Goal: Task Accomplishment & Management: Manage account settings

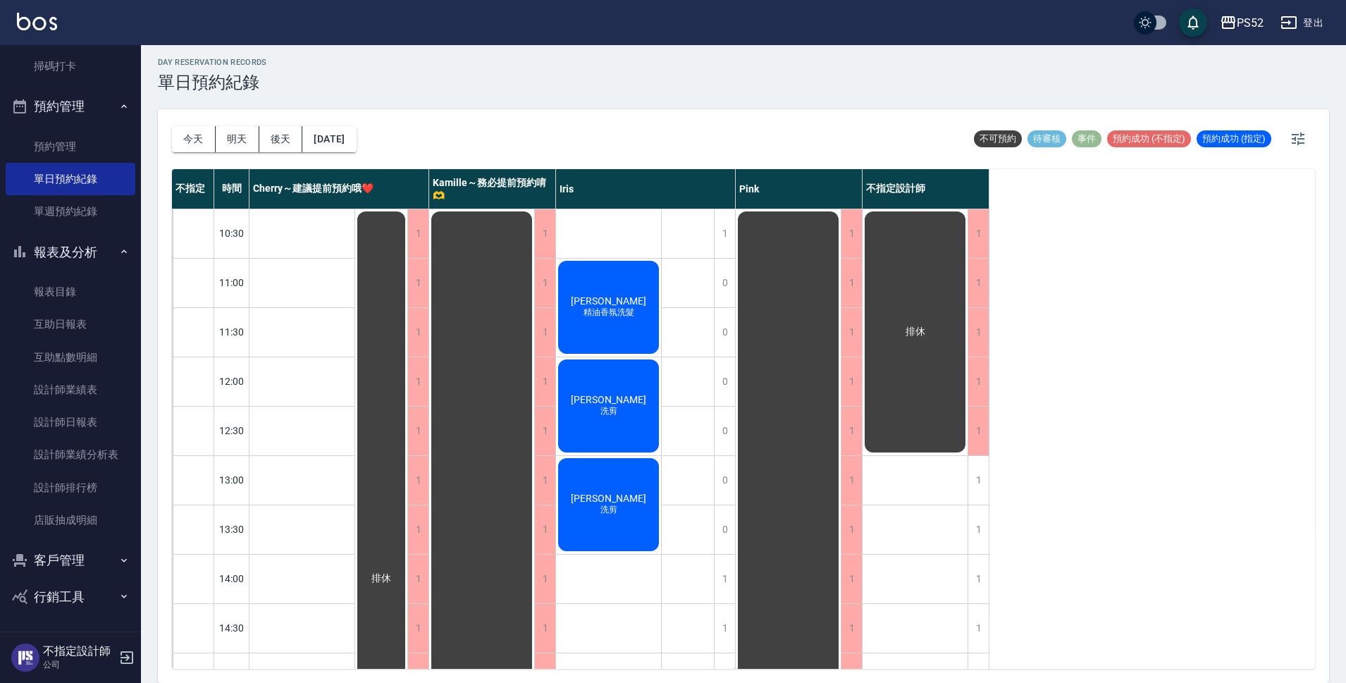
click at [609, 279] on div "林素芬 精油香氛洗髮" at bounding box center [608, 307] width 105 height 97
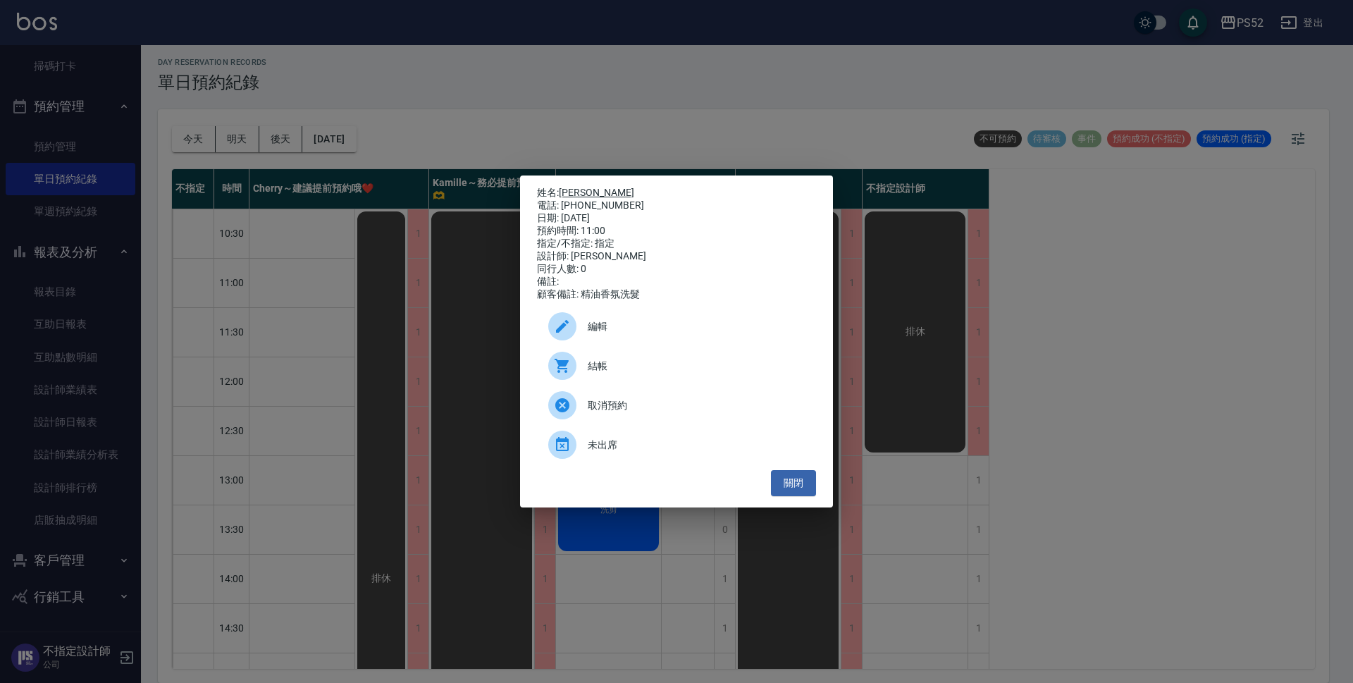
click at [575, 192] on link "[PERSON_NAME]" at bounding box center [596, 192] width 75 height 11
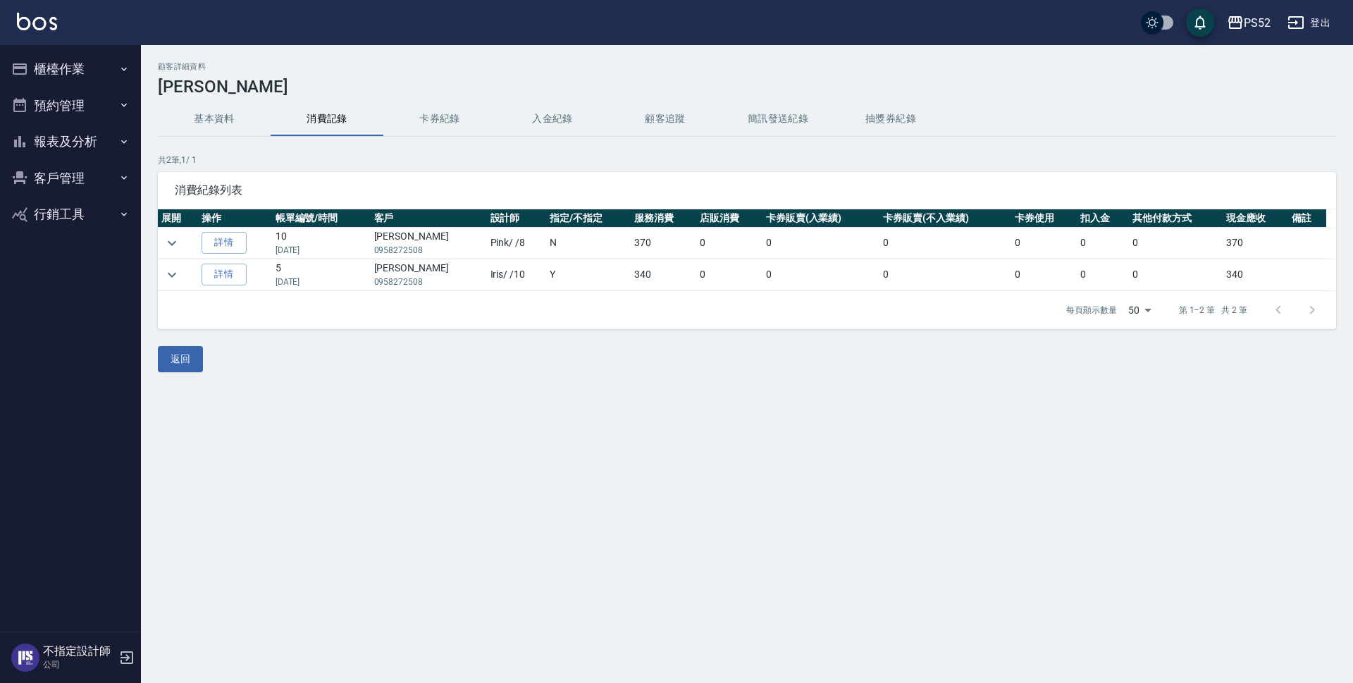
click at [50, 174] on button "客戶管理" at bounding box center [71, 178] width 130 height 37
click at [87, 223] on link "客戶列表" at bounding box center [71, 218] width 130 height 32
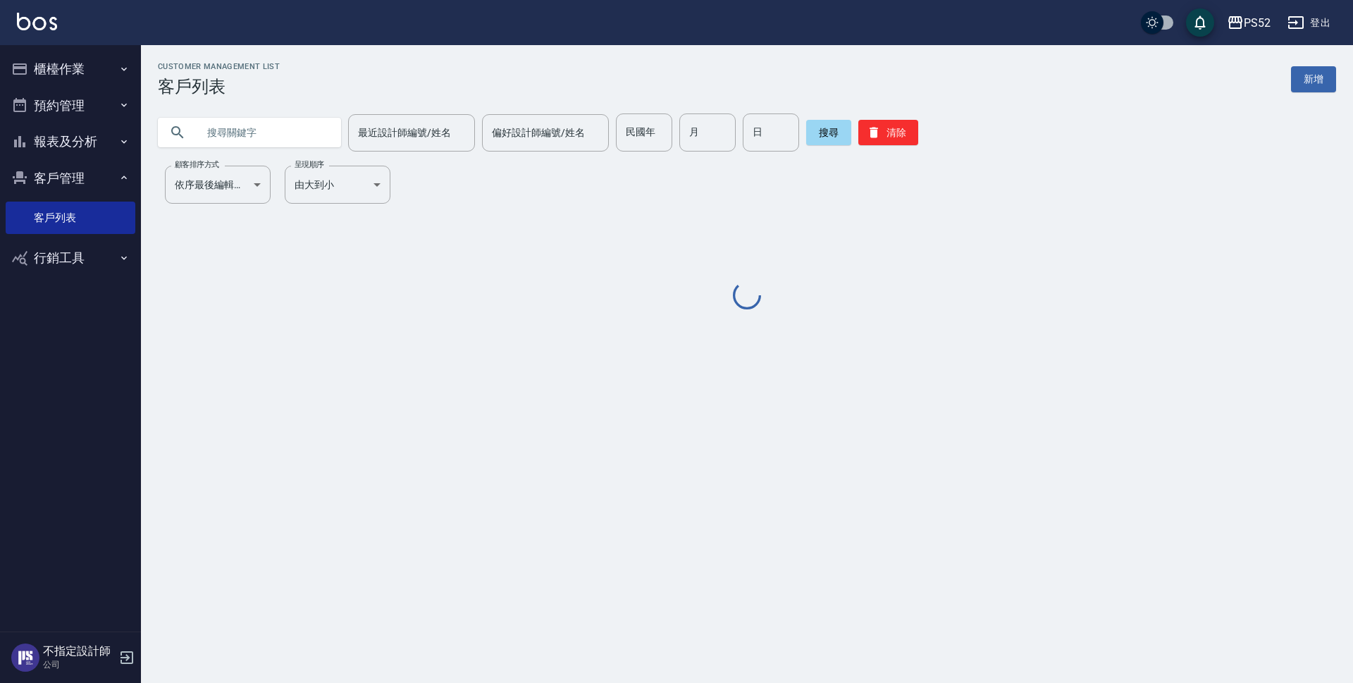
click at [239, 133] on input "text" at bounding box center [263, 132] width 132 height 38
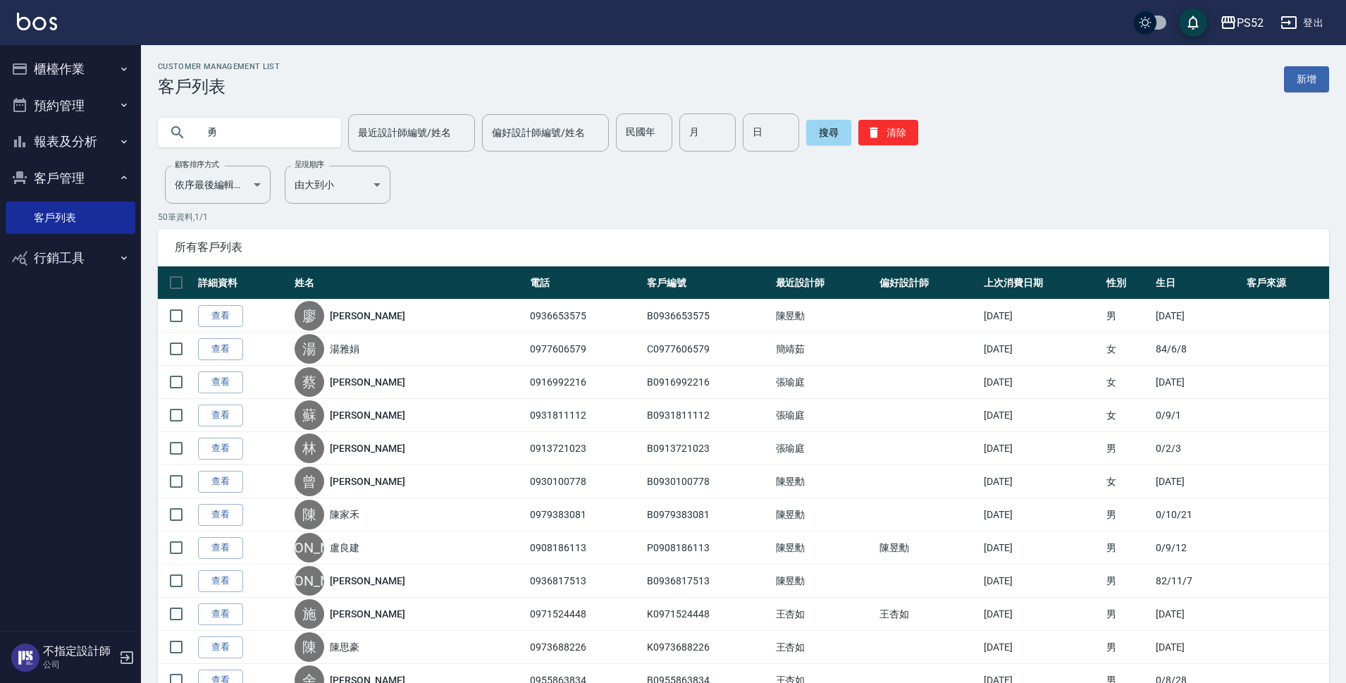
type input "勇"
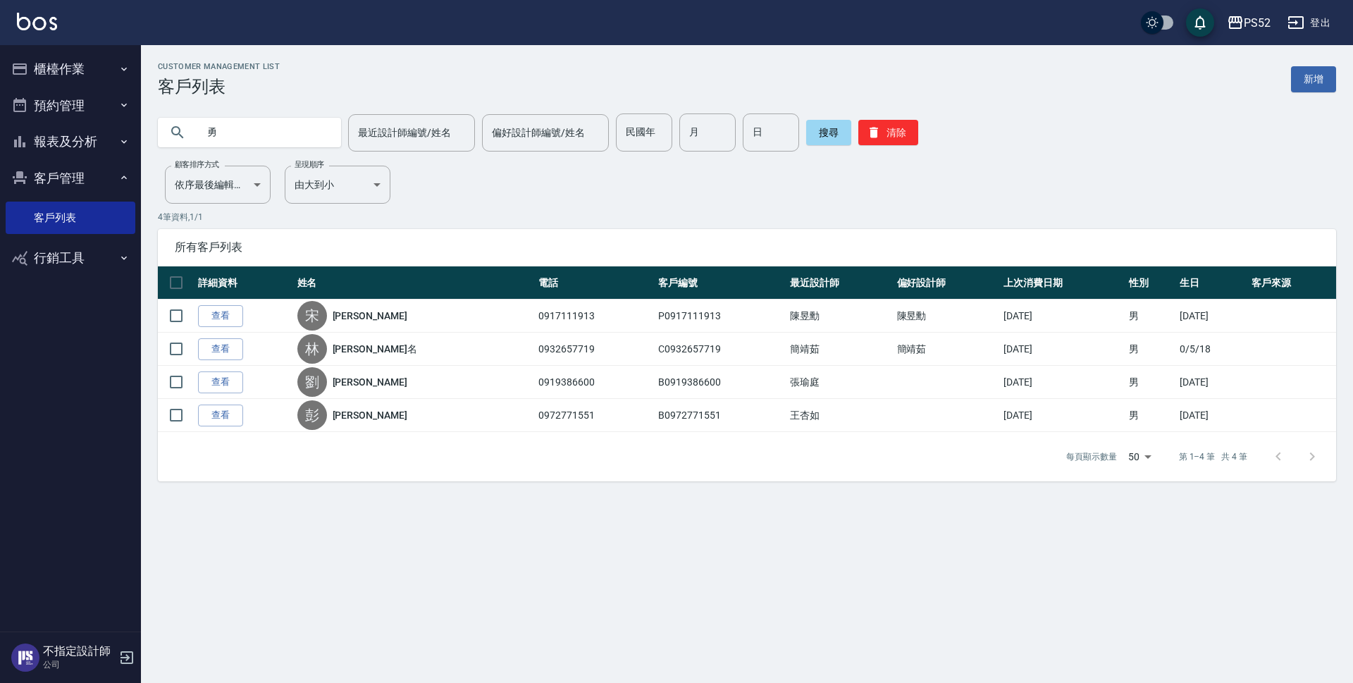
click at [216, 350] on link "查看" at bounding box center [220, 349] width 45 height 22
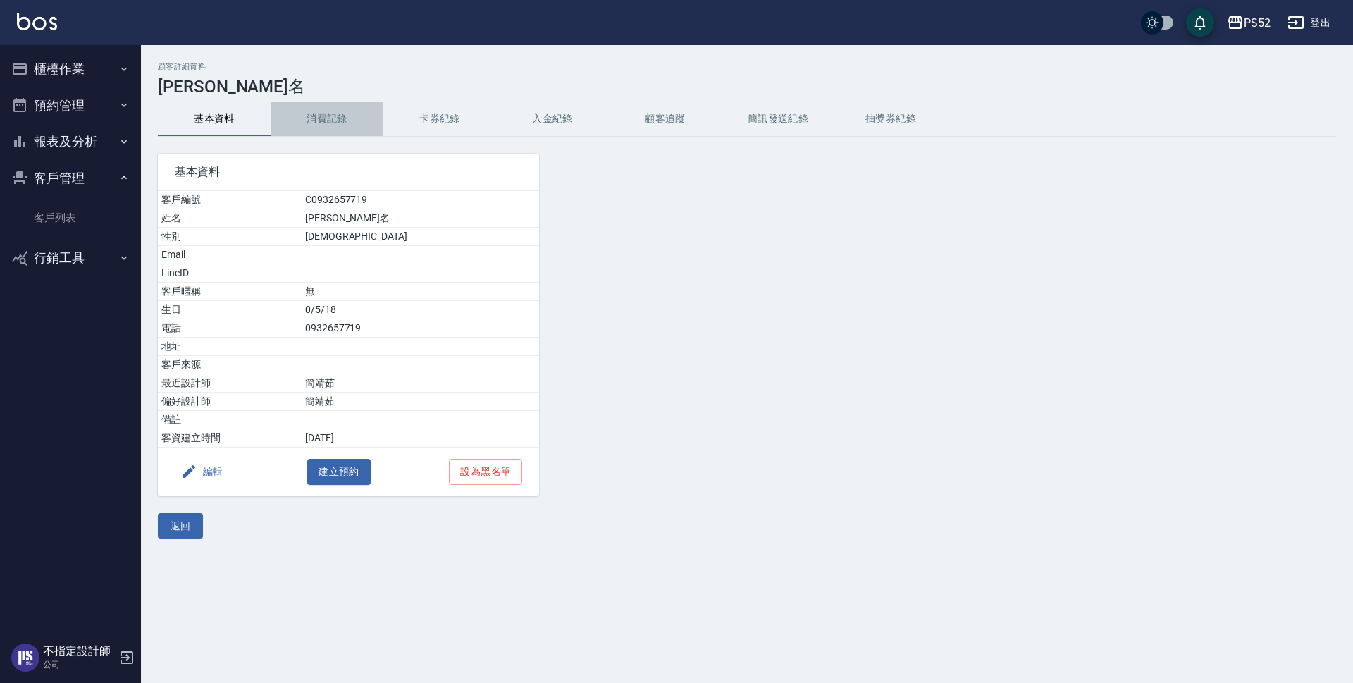
click at [337, 121] on button "消費記錄" at bounding box center [327, 119] width 113 height 34
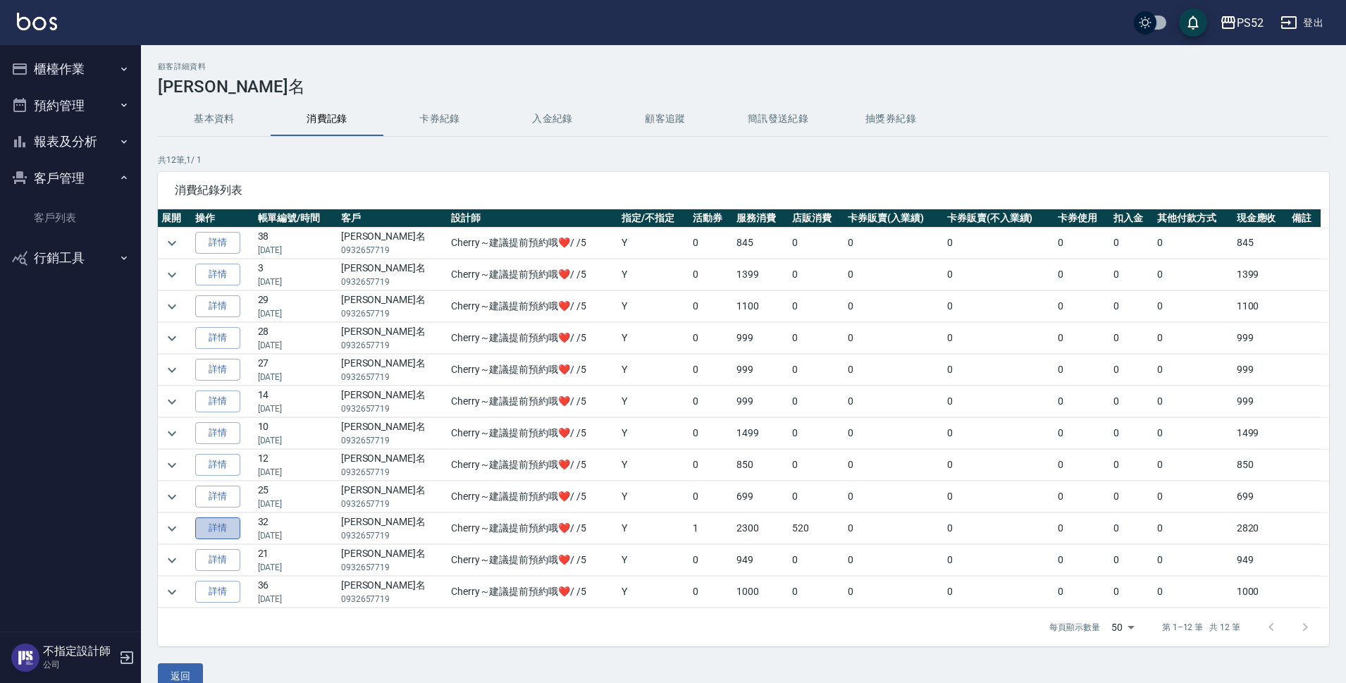
click at [236, 520] on link "詳情" at bounding box center [217, 528] width 45 height 22
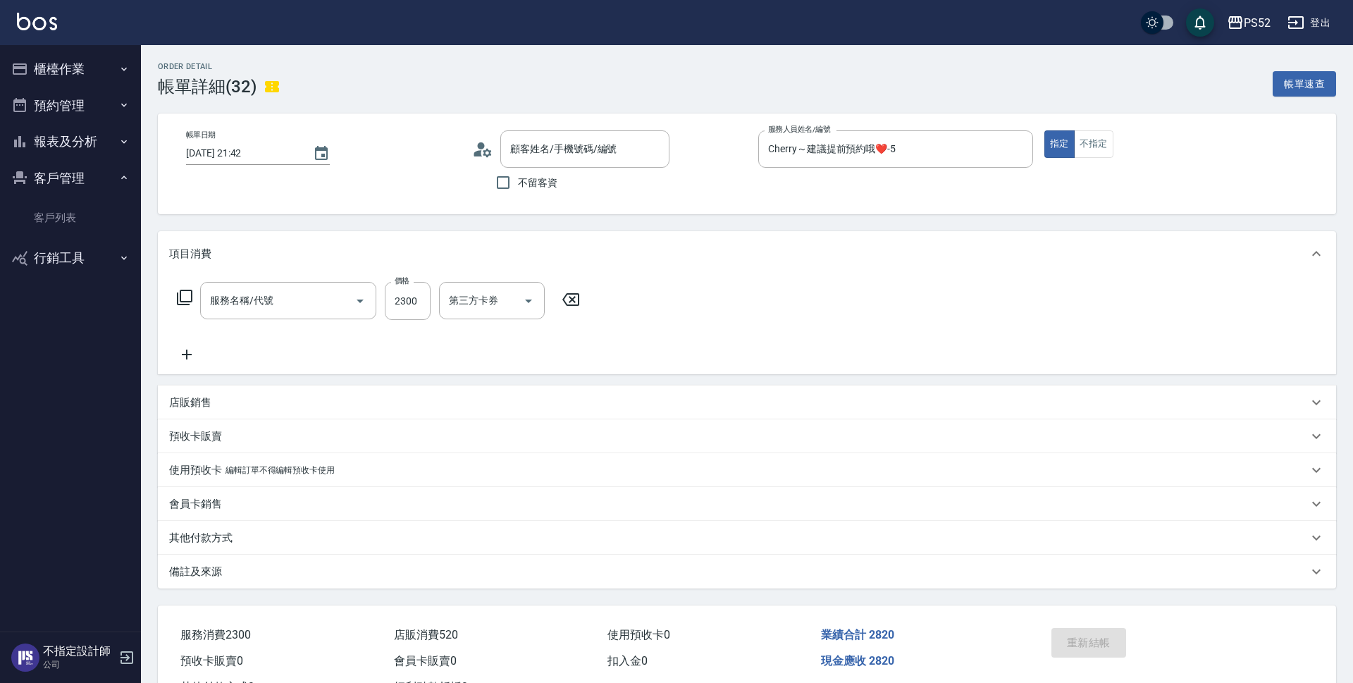
type input "2023/12/29 21:42"
type input "Cherry～建議提前預約哦❤️-5"
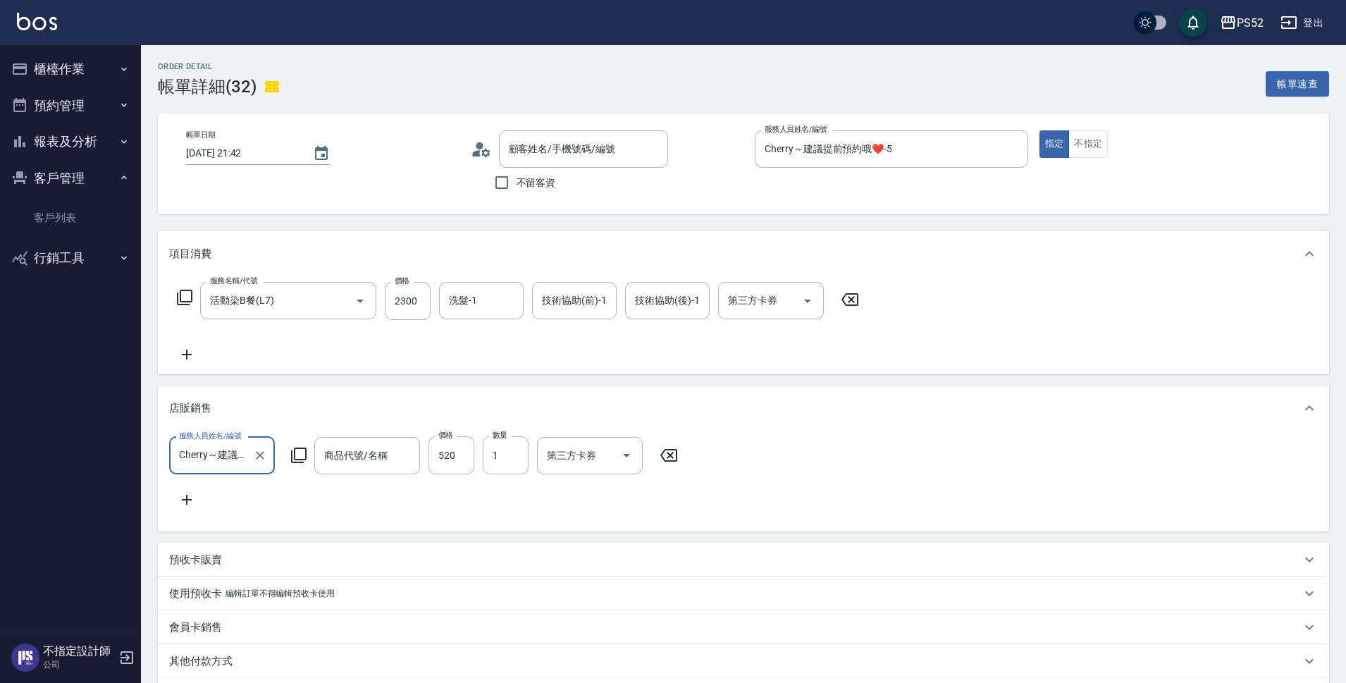
type input "活動染B餐(L7)"
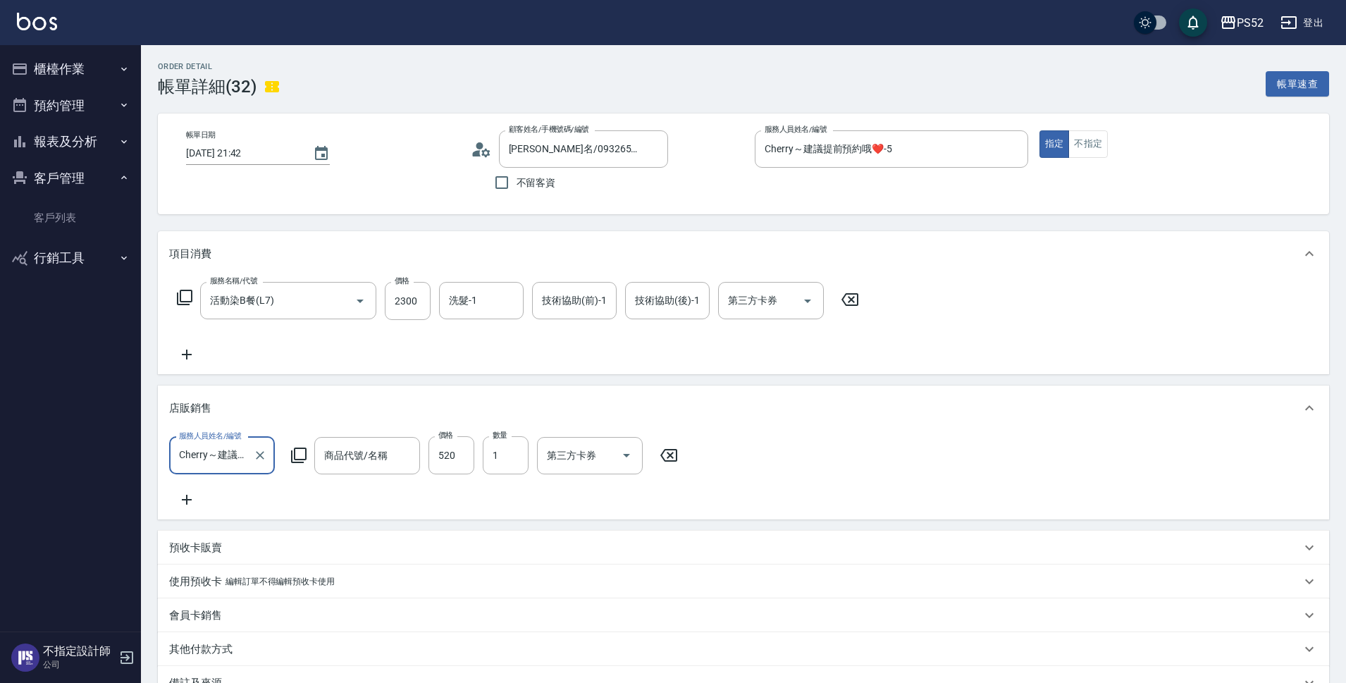
type input "林勇名/0932657719/C0932657719"
type input "TKO補色洗"
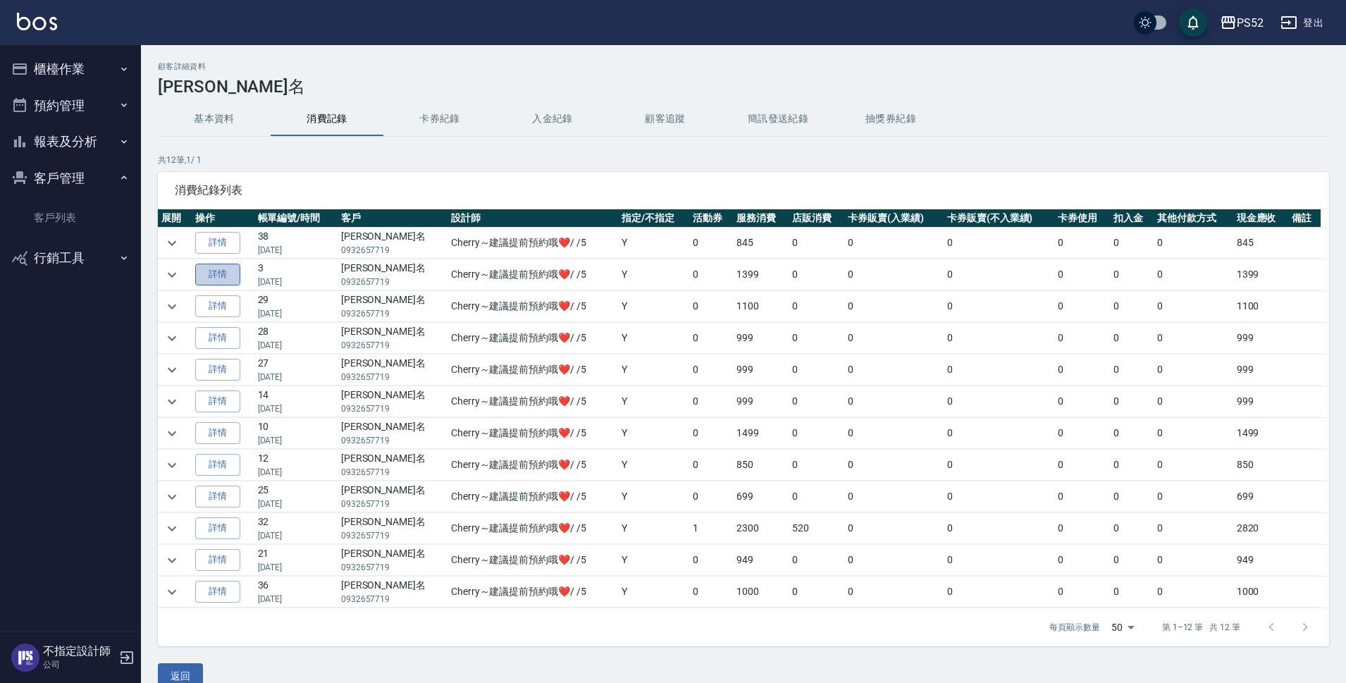
click at [236, 280] on link "詳情" at bounding box center [217, 275] width 45 height 22
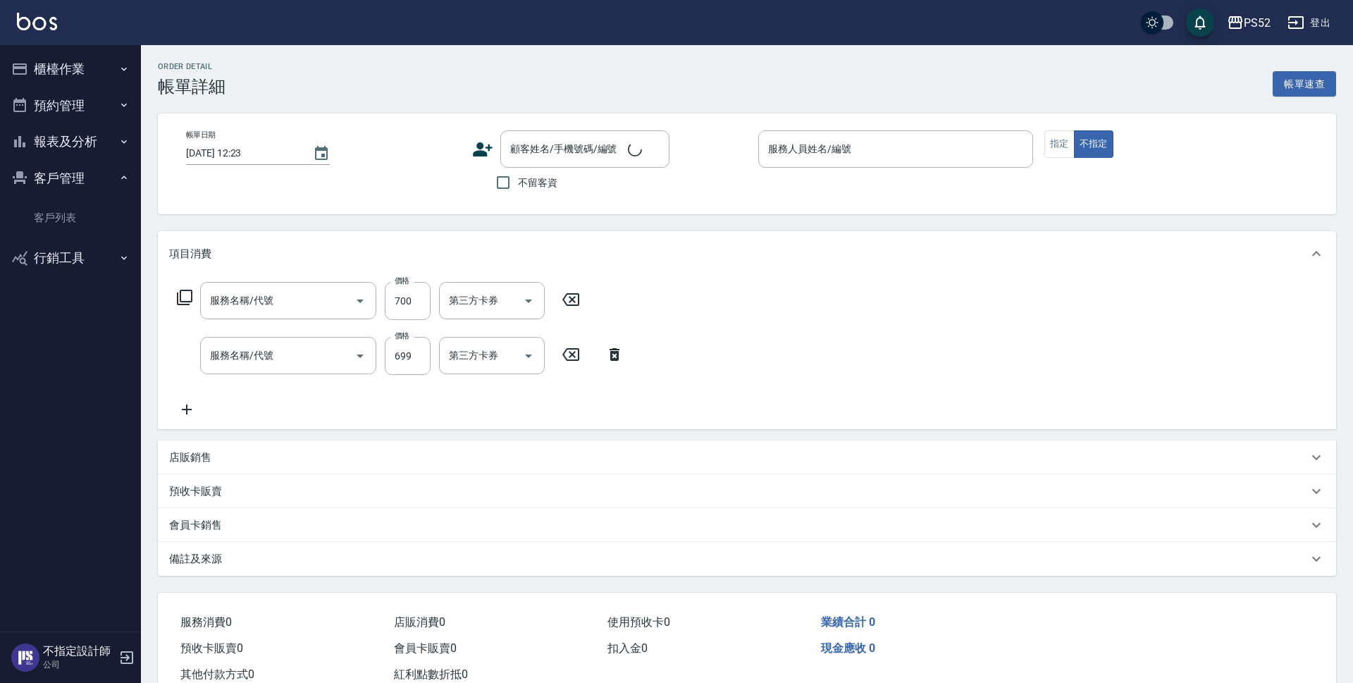
type input "2025/03/16 13:23"
type input "Cherry～建議提前預約哦❤️-5"
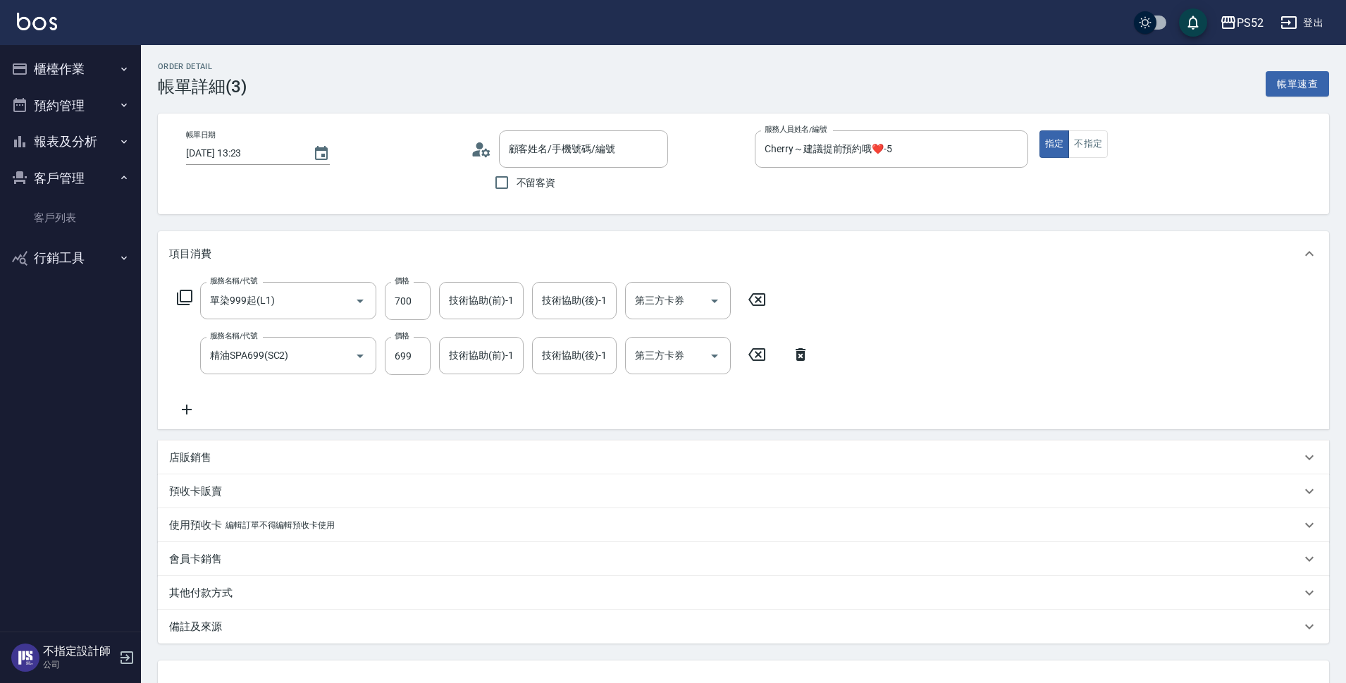
type input "單染999起(L1)"
type input "精油SPA699(SC2)"
type input "林勇名/0932657719/C0932657719"
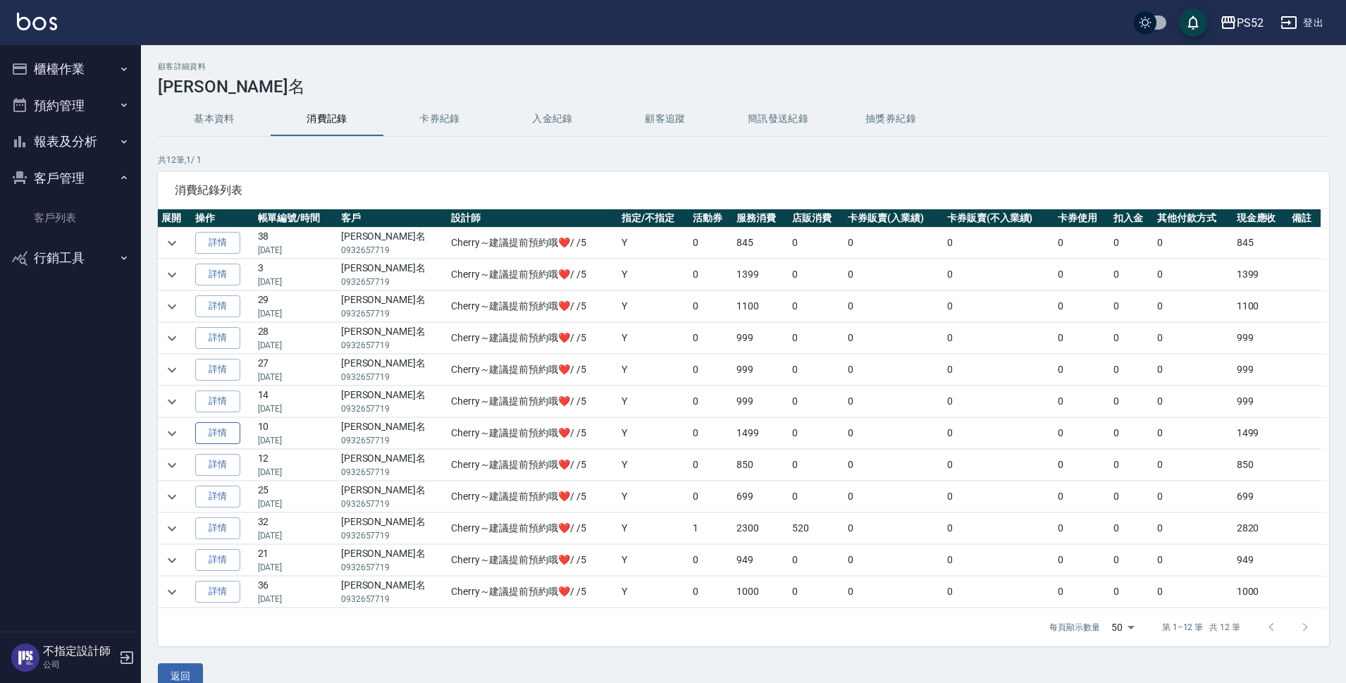
click at [237, 431] on link "詳情" at bounding box center [217, 433] width 45 height 22
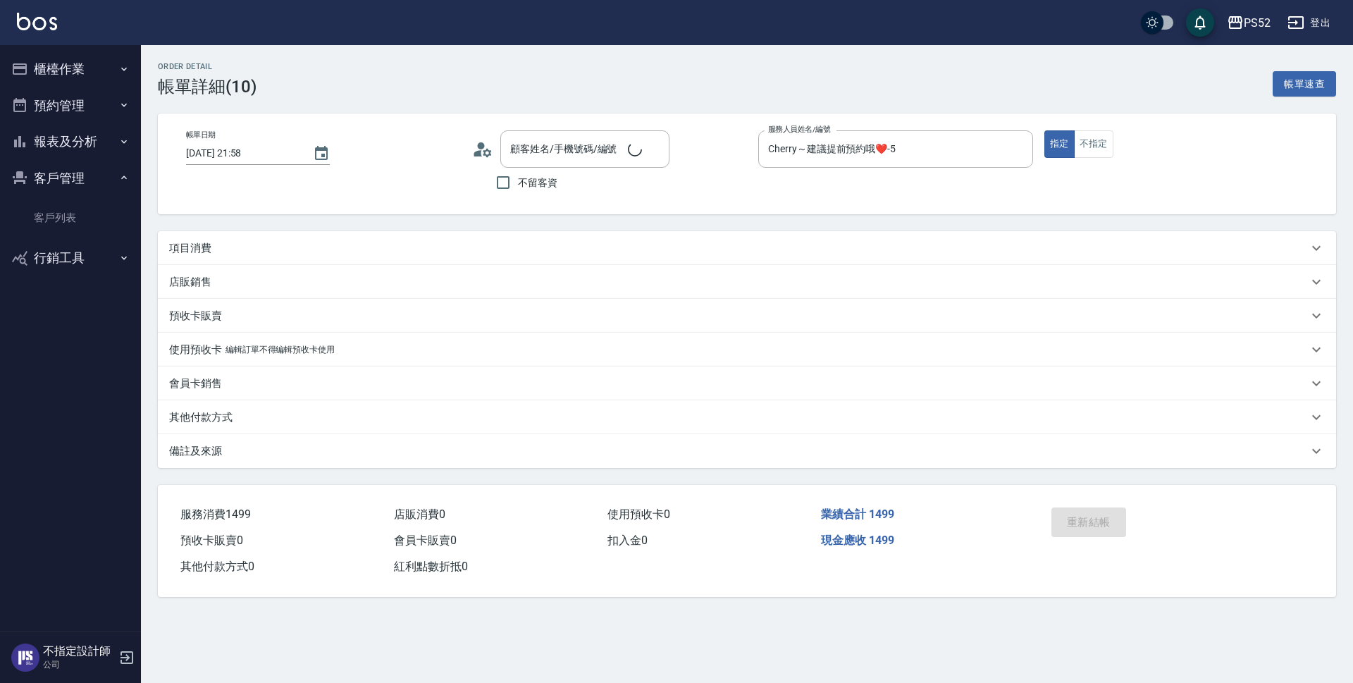
type input "2024/07/11 21:58"
type input "Cherry～建議提前預約哦❤️-5"
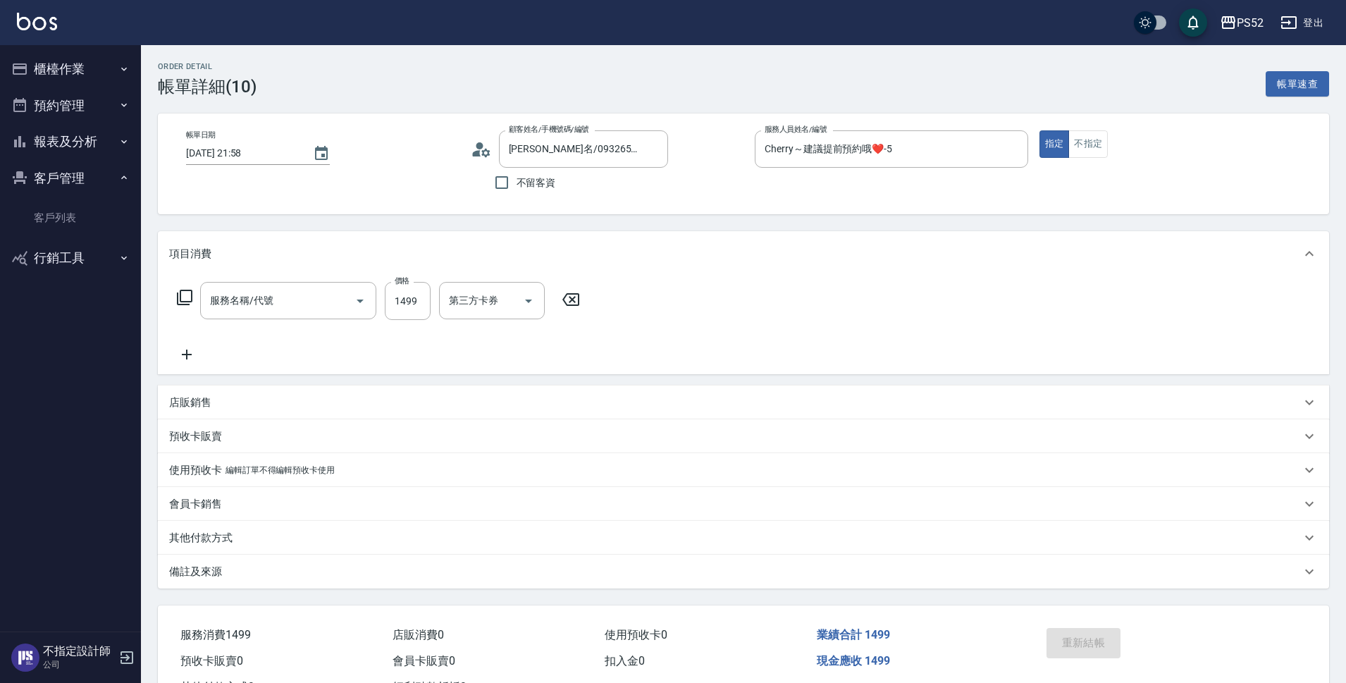
type input "林勇名/0932657719/C0932657719"
type input "單染999起(L1)"
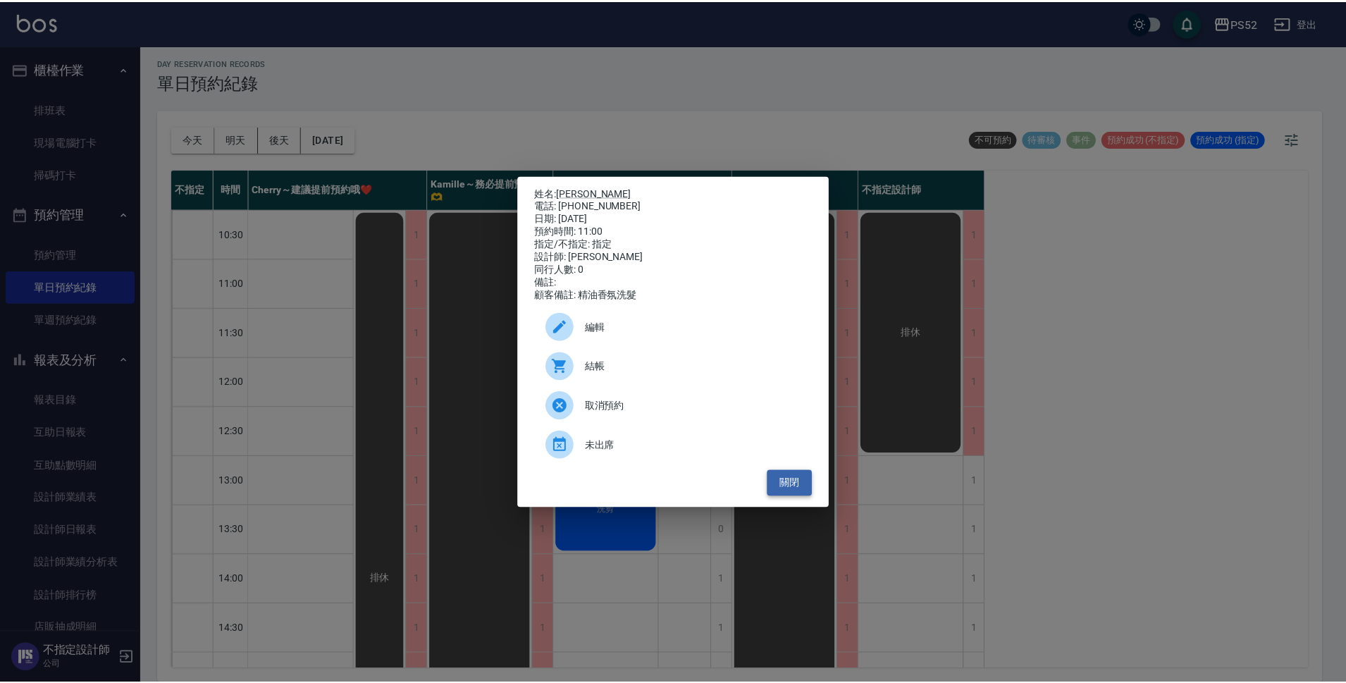
scroll to position [108, 0]
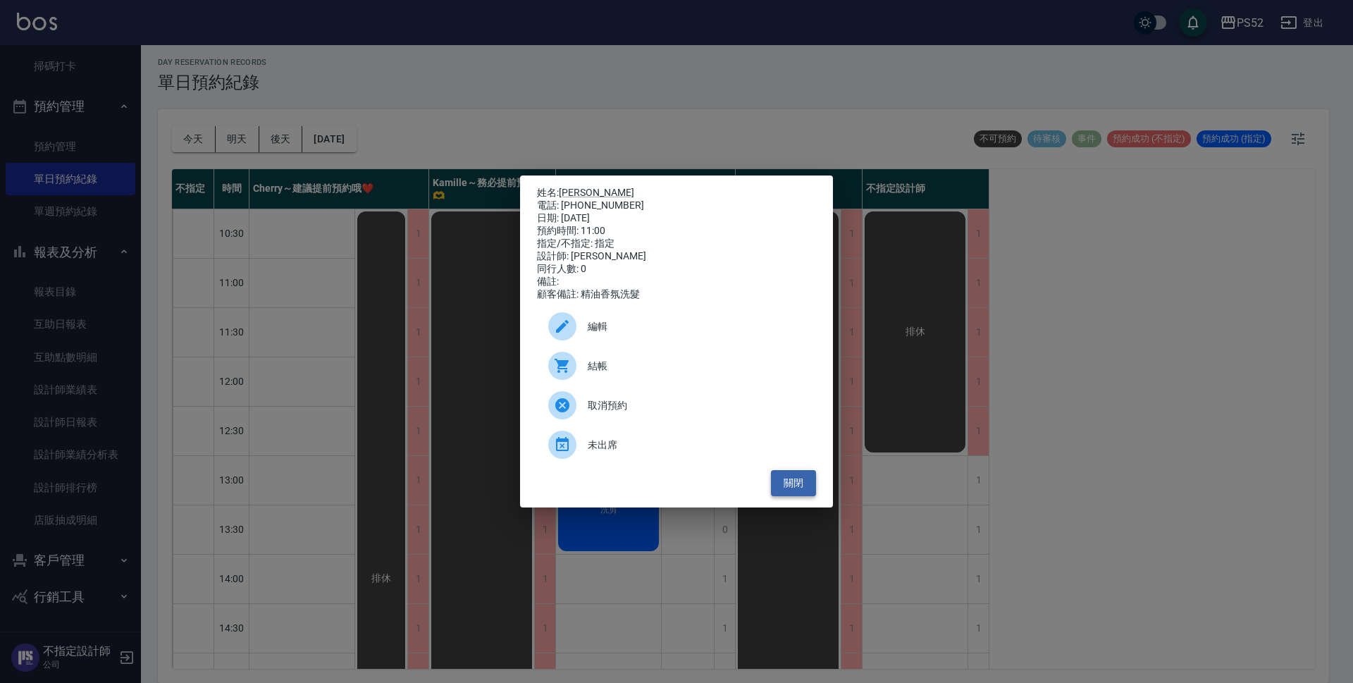
click at [788, 483] on button "關閉" at bounding box center [793, 483] width 45 height 26
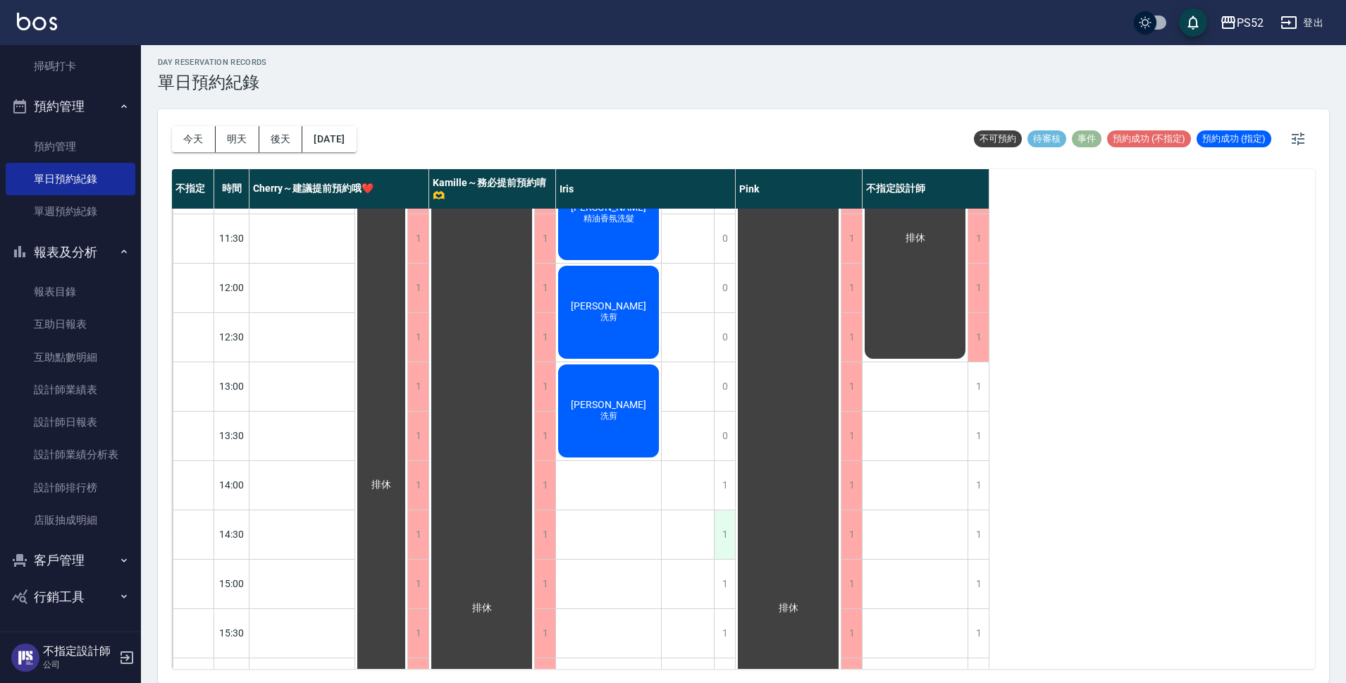
scroll to position [118, 0]
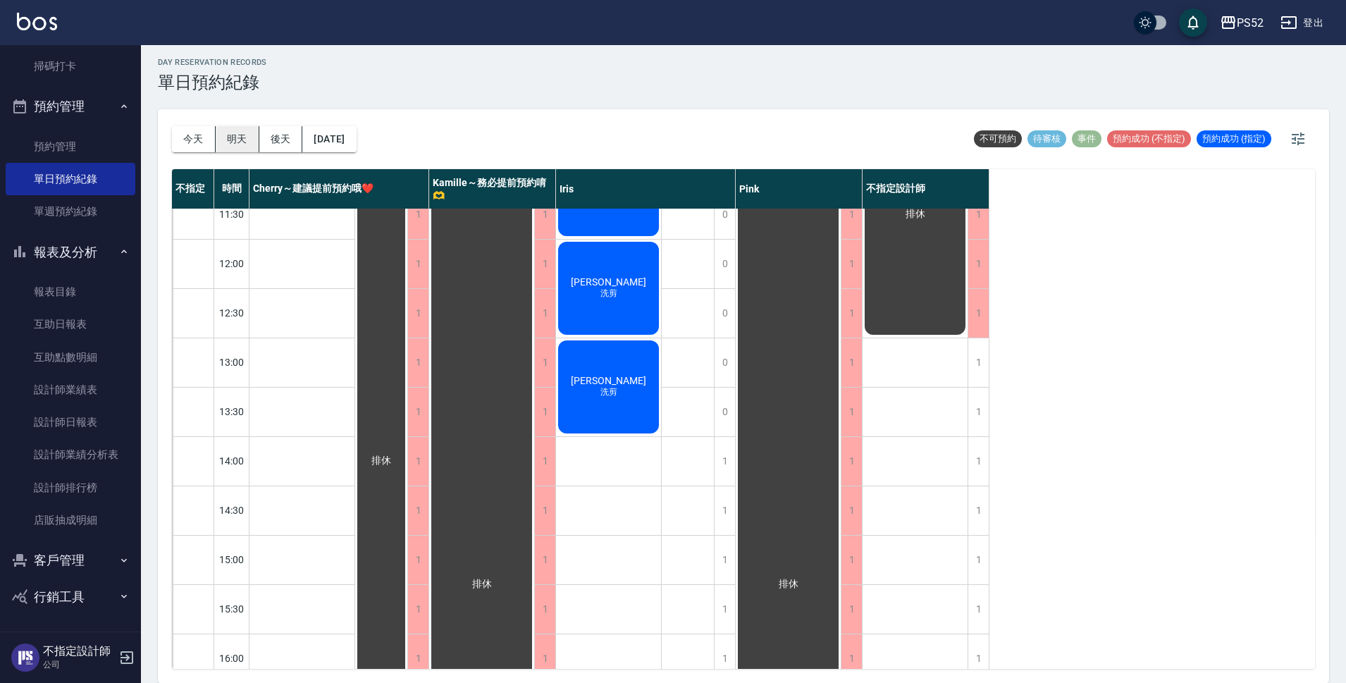
click at [240, 138] on button "明天" at bounding box center [238, 139] width 44 height 26
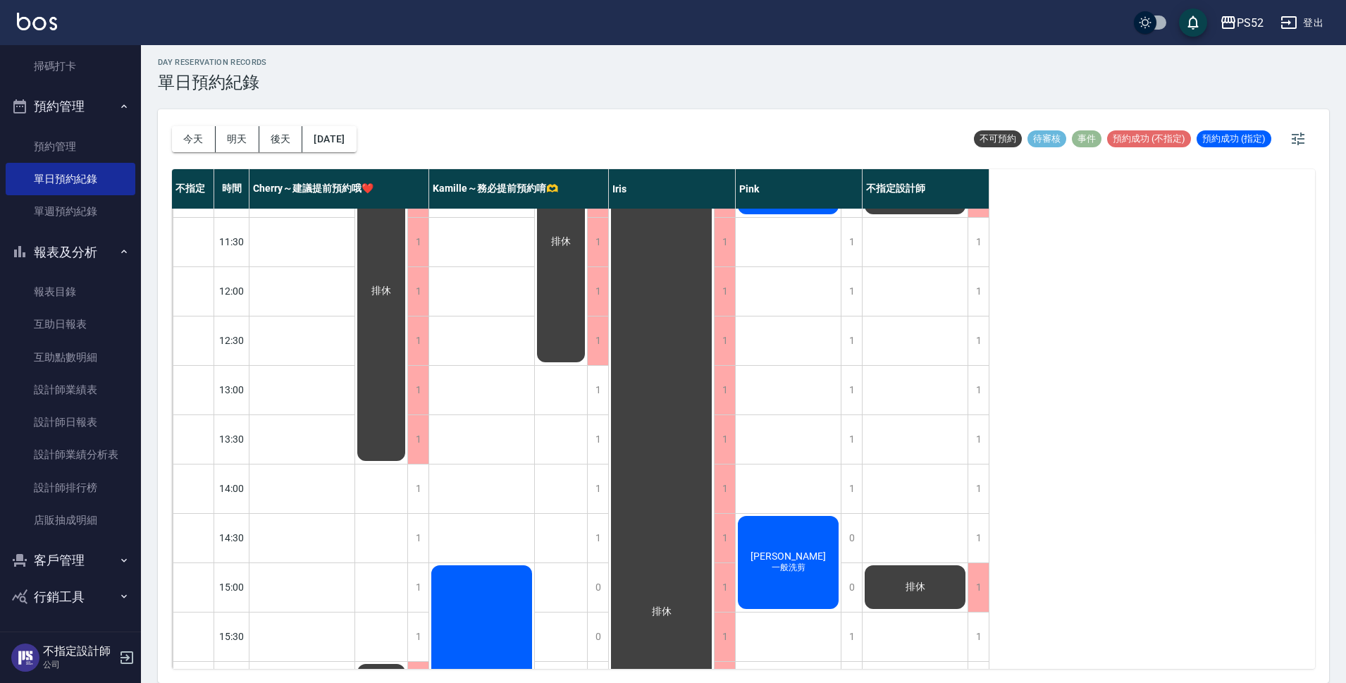
scroll to position [164, 0]
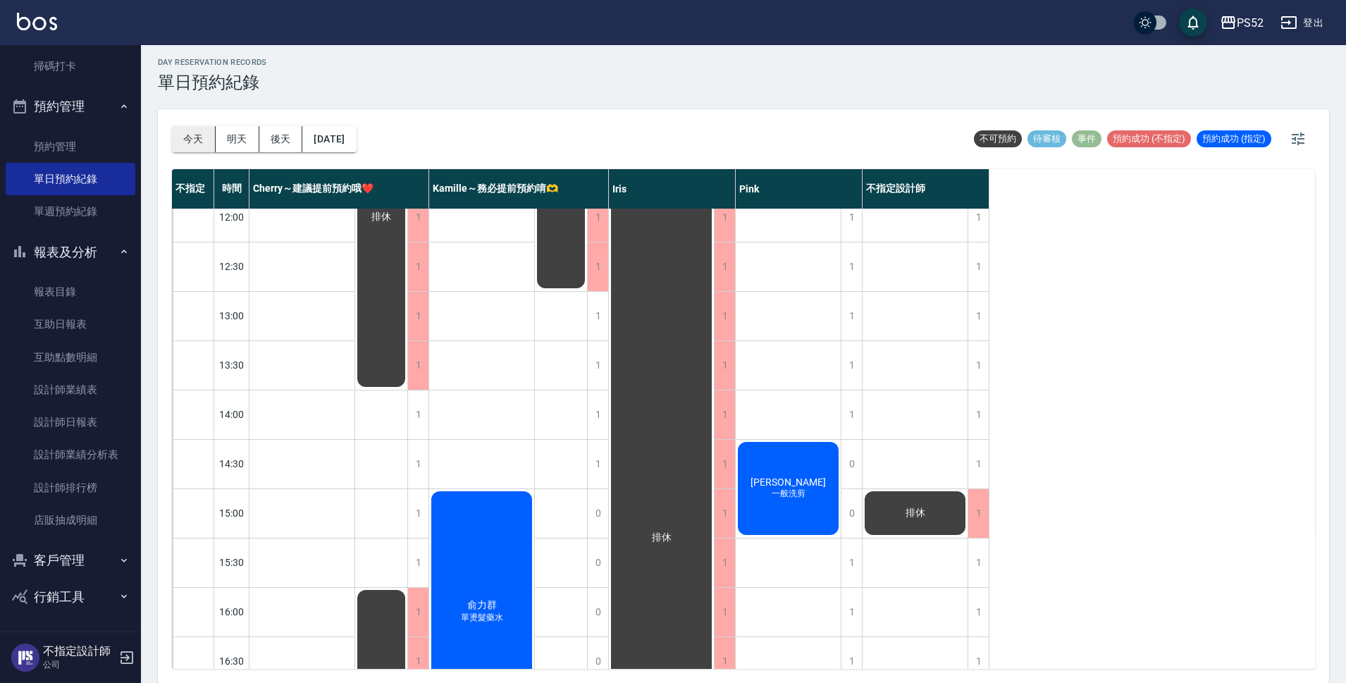
click at [187, 130] on button "今天" at bounding box center [194, 139] width 44 height 26
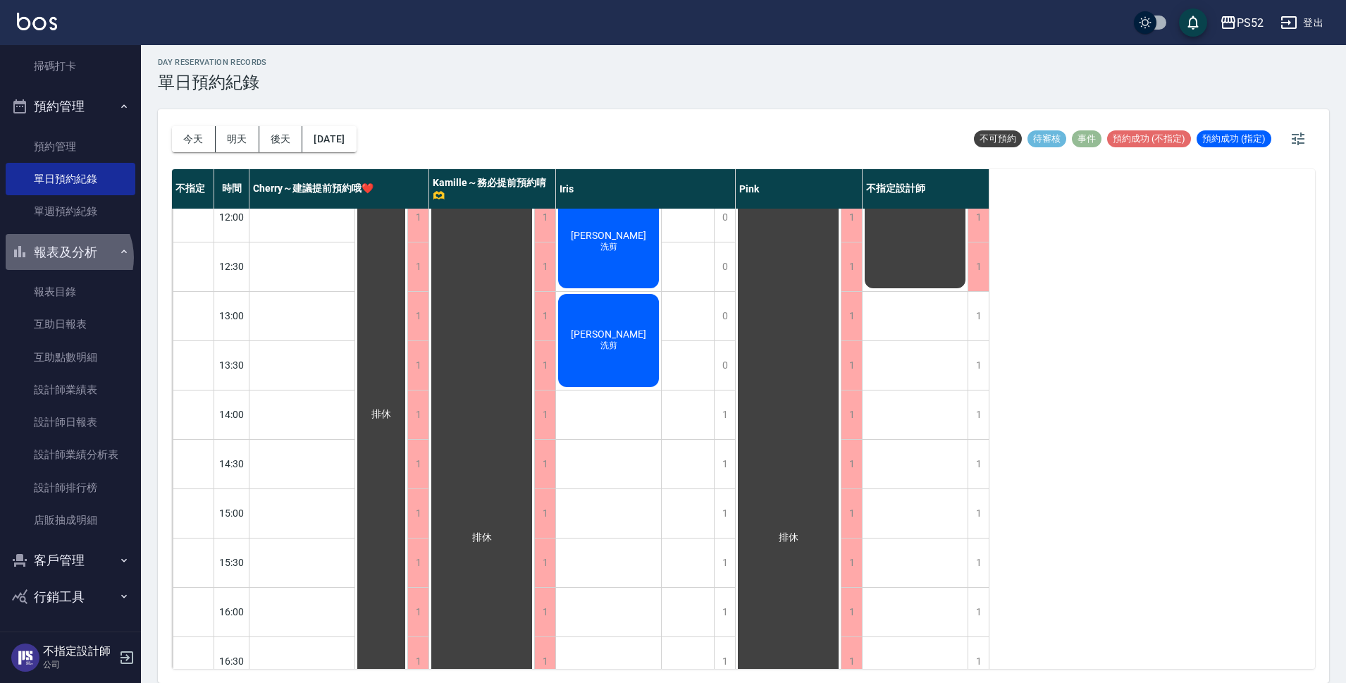
click at [65, 257] on button "報表及分析" at bounding box center [71, 252] width 130 height 37
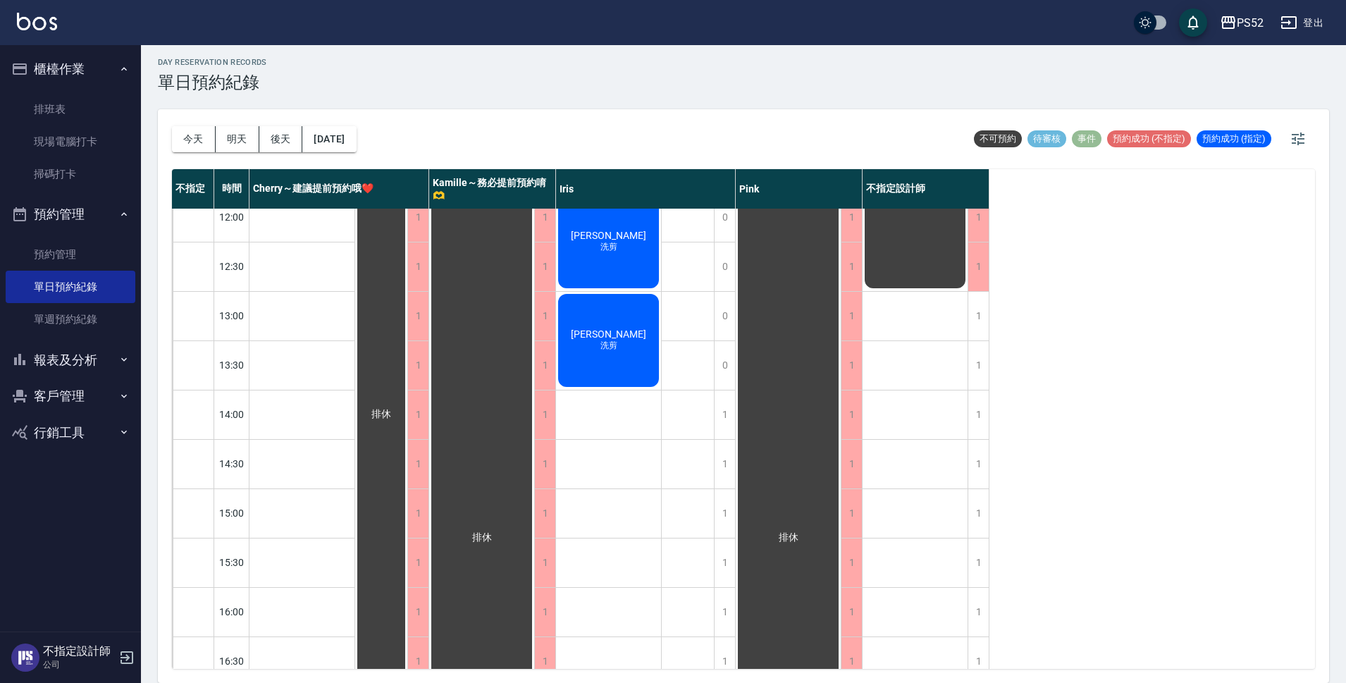
click at [82, 402] on button "客戶管理" at bounding box center [71, 396] width 130 height 37
click at [78, 429] on link "客戶列表" at bounding box center [71, 436] width 130 height 32
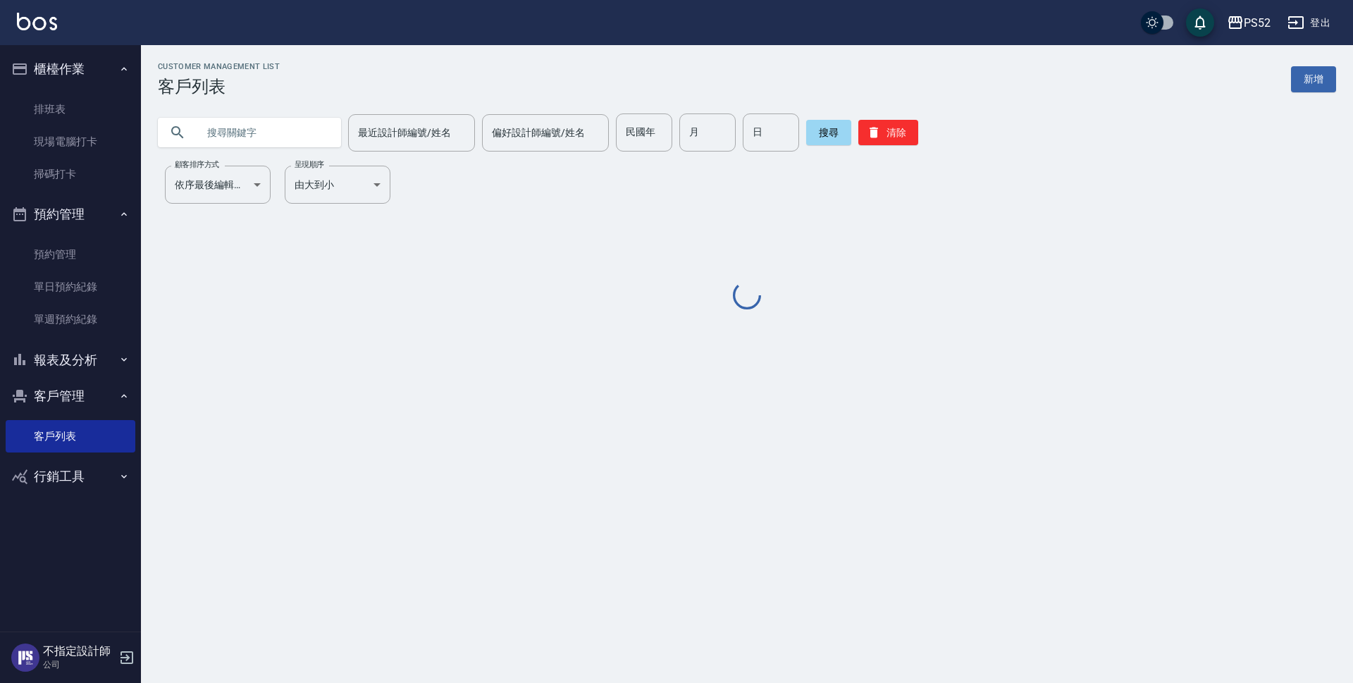
click at [300, 139] on input "text" at bounding box center [263, 132] width 132 height 38
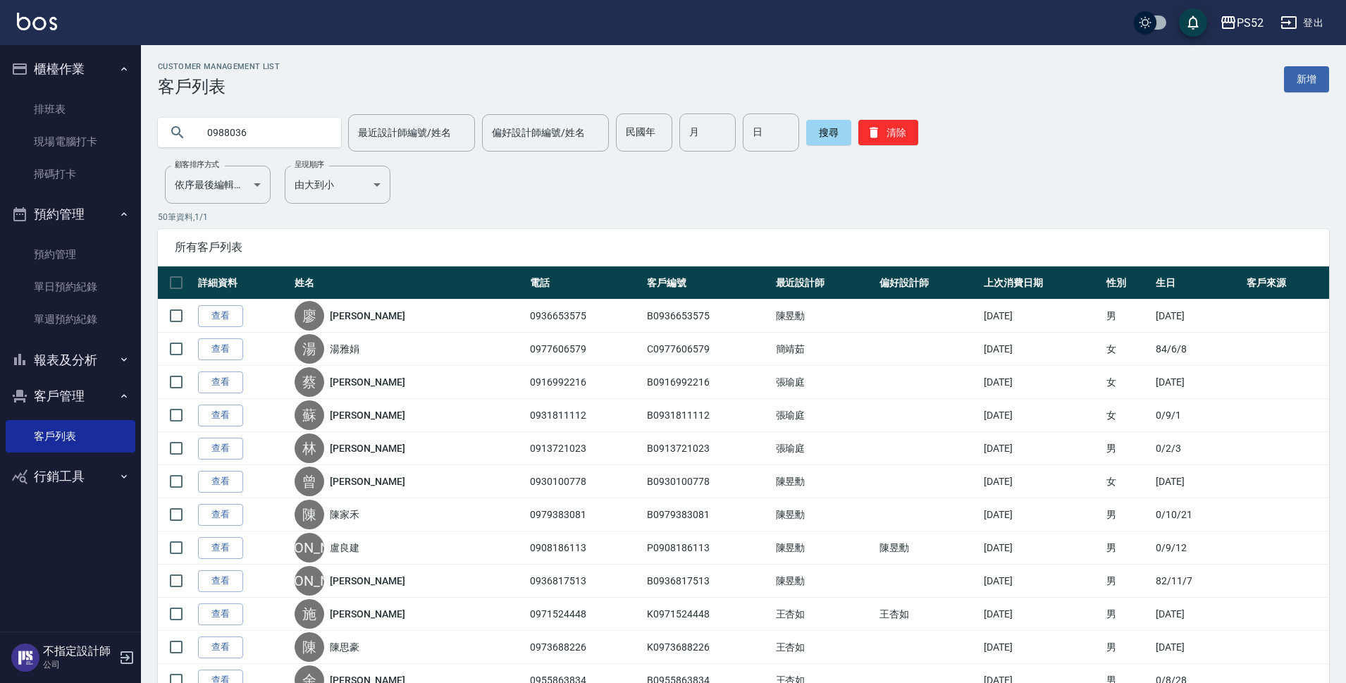
type input "0988036"
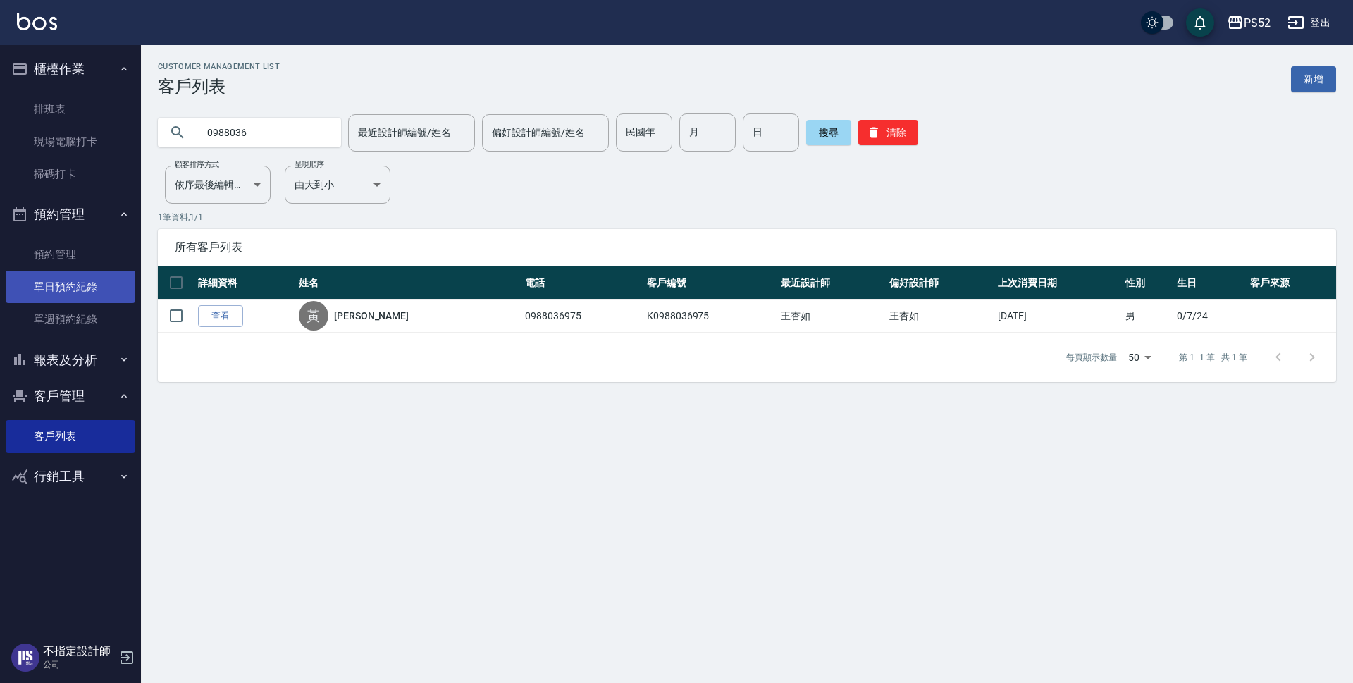
click at [26, 277] on link "單日預約紀錄" at bounding box center [71, 287] width 130 height 32
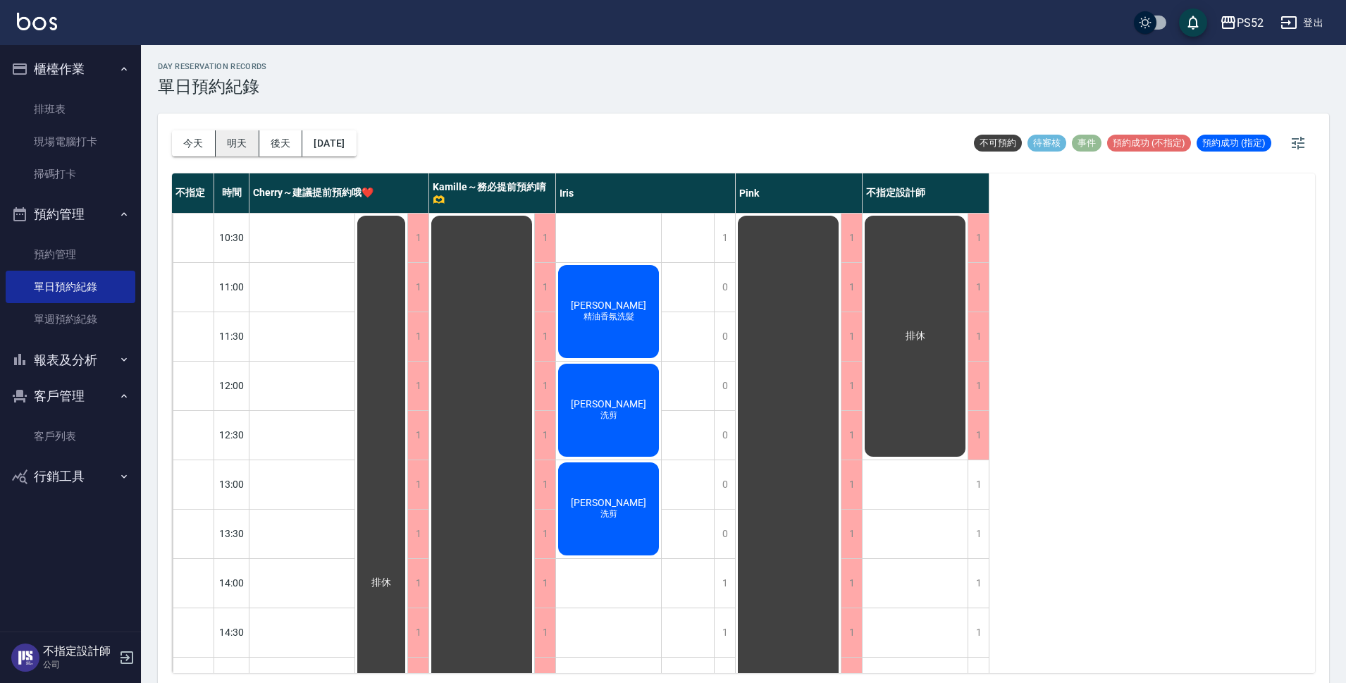
click at [218, 153] on button "明天" at bounding box center [238, 143] width 44 height 26
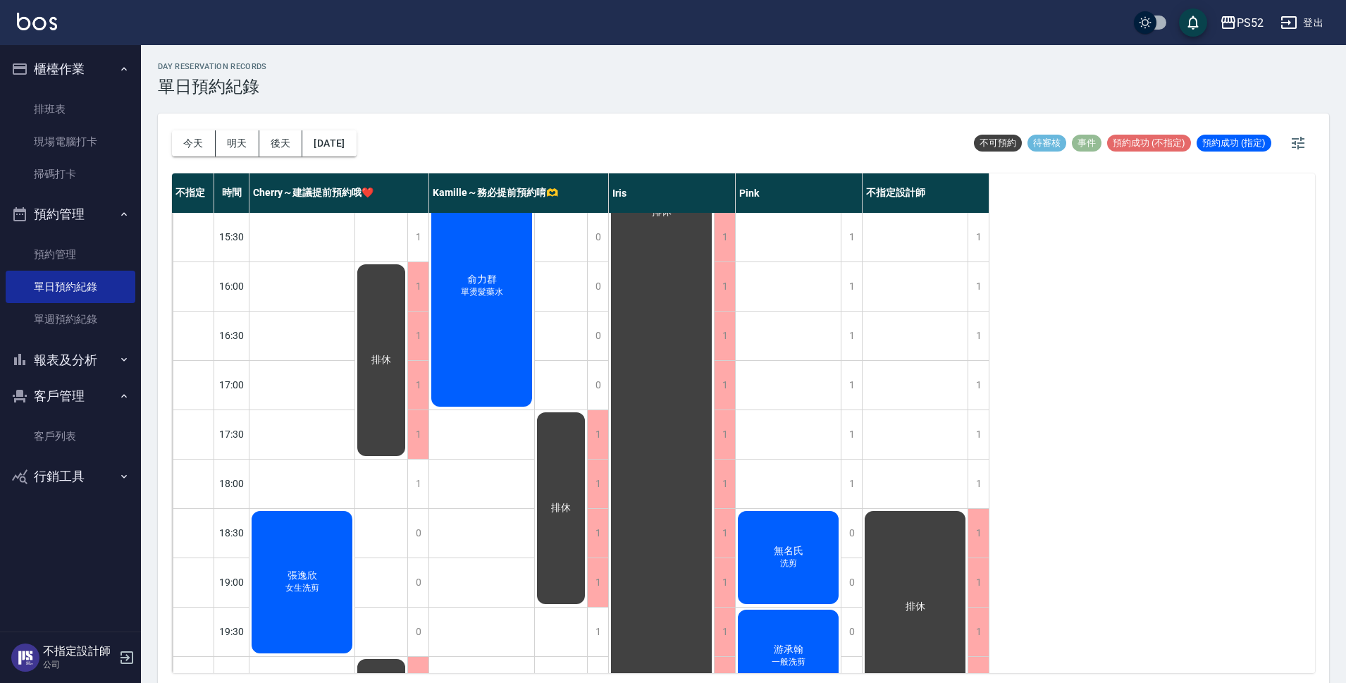
scroll to position [517, 0]
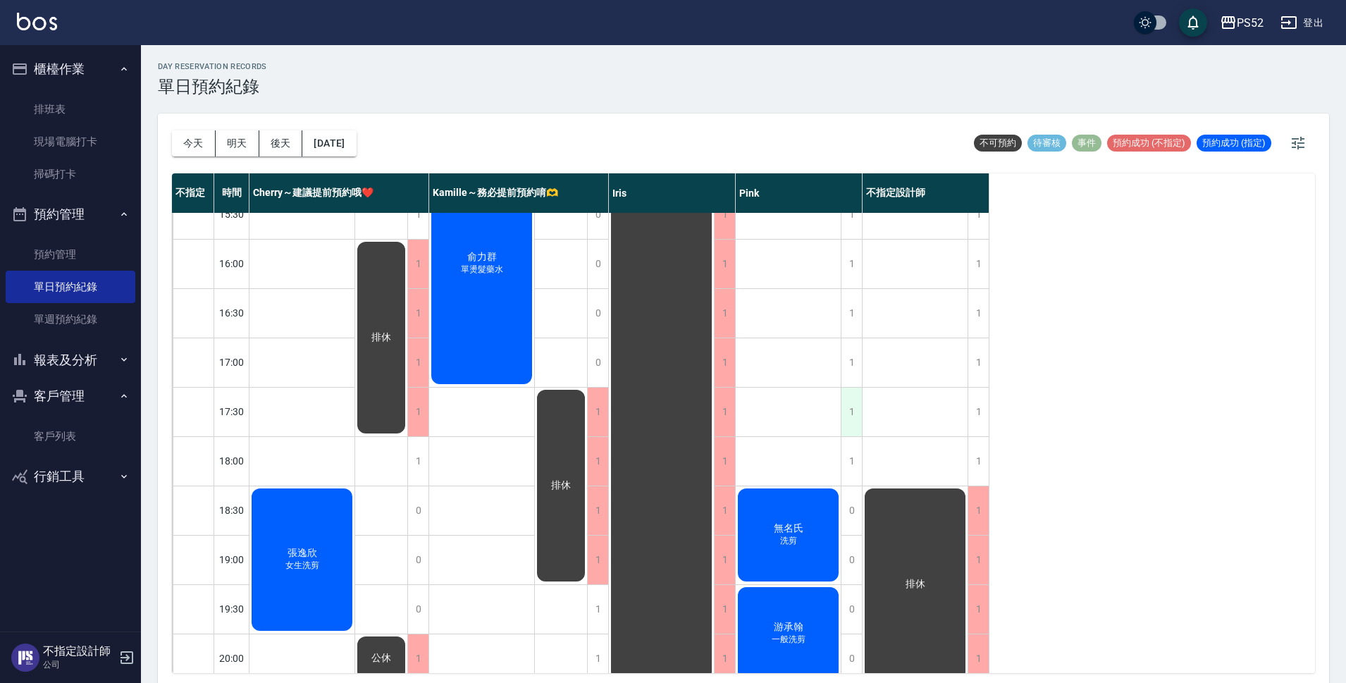
click at [846, 411] on div "1" at bounding box center [851, 412] width 21 height 49
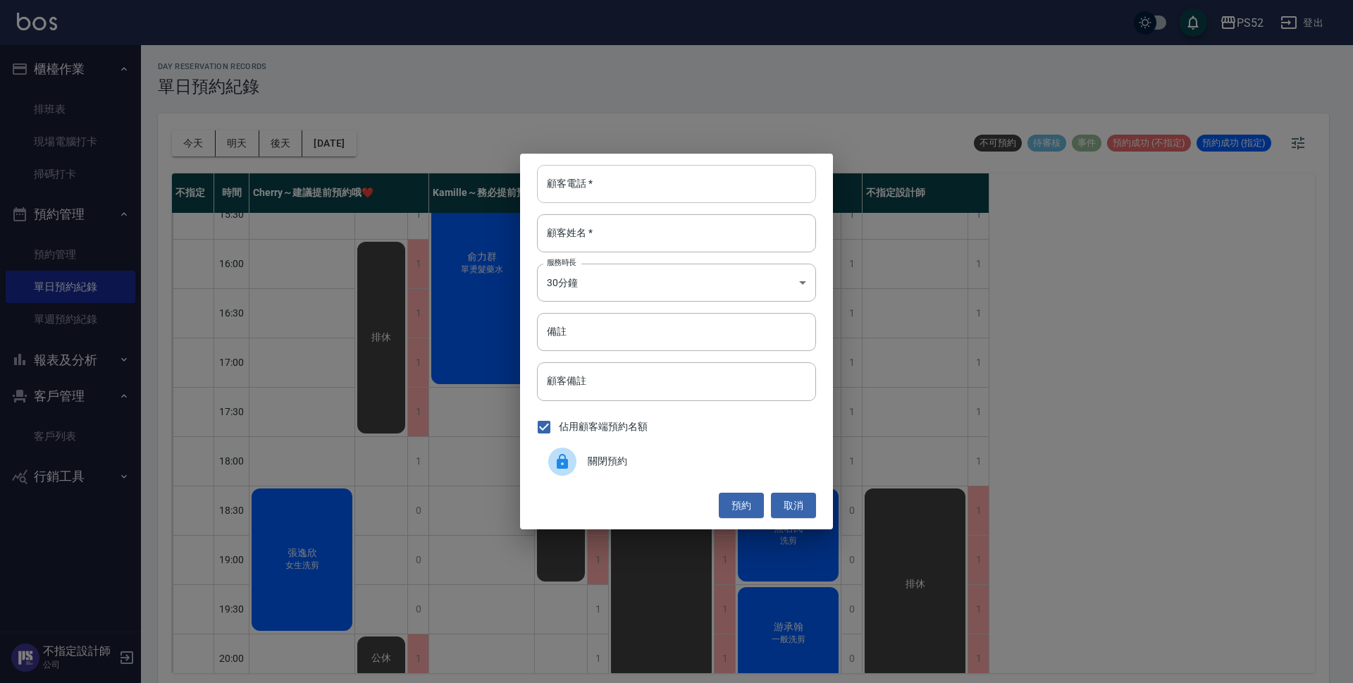
click at [624, 187] on input "顧客電話   *" at bounding box center [676, 184] width 279 height 38
click at [612, 180] on input "0911773253" at bounding box center [676, 184] width 279 height 38
type input "0911773253"
click at [471, 301] on div "顧客電話   * [PHONE_NUMBER] 顧客電話   * 顧客姓名   * 顧客姓名   * 服務時長 30分鐘 1 服務時長 備註 備註 顧客備註 …" at bounding box center [676, 341] width 1353 height 683
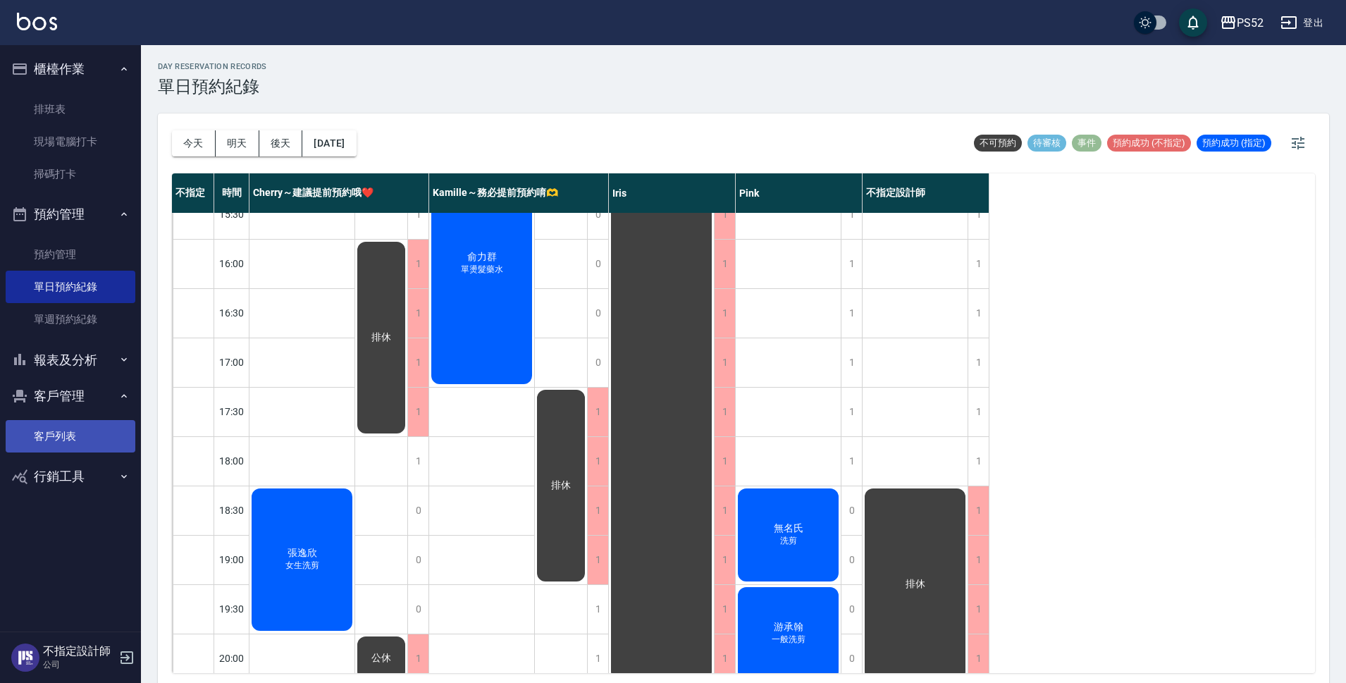
click at [66, 420] on link "客戶列表" at bounding box center [71, 436] width 130 height 32
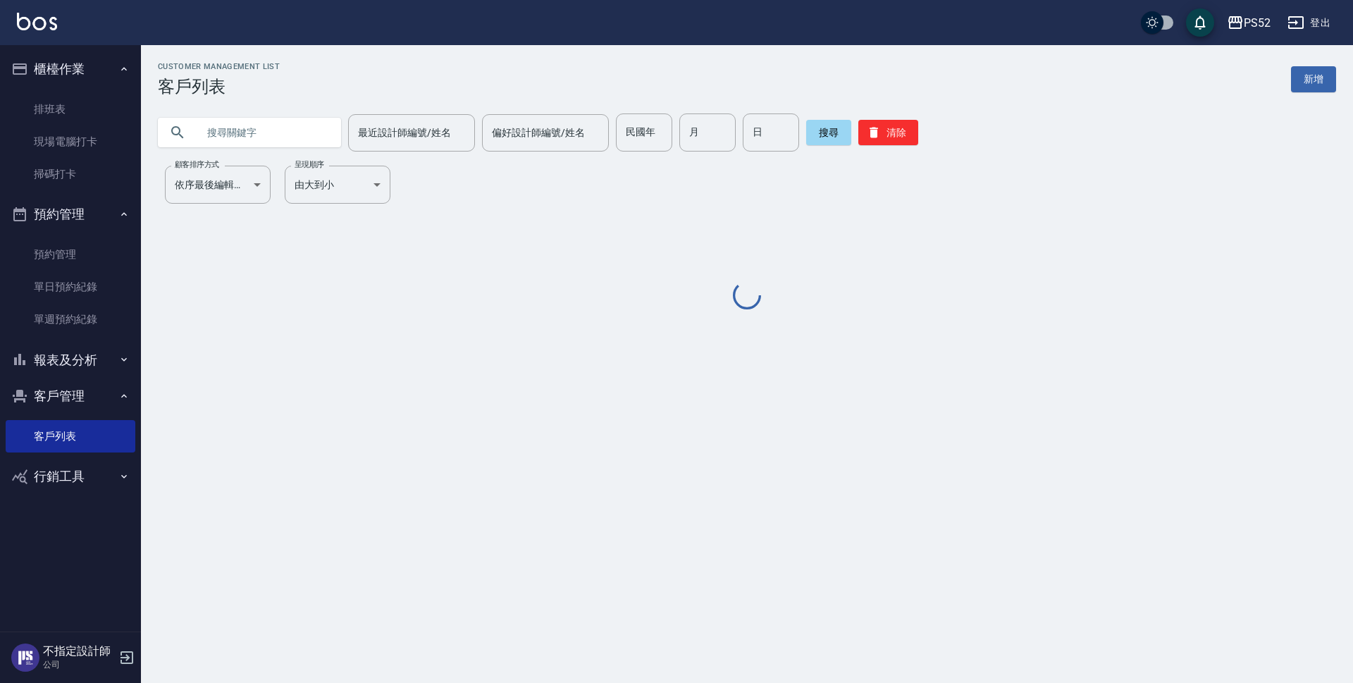
click at [230, 114] on input "text" at bounding box center [263, 132] width 132 height 38
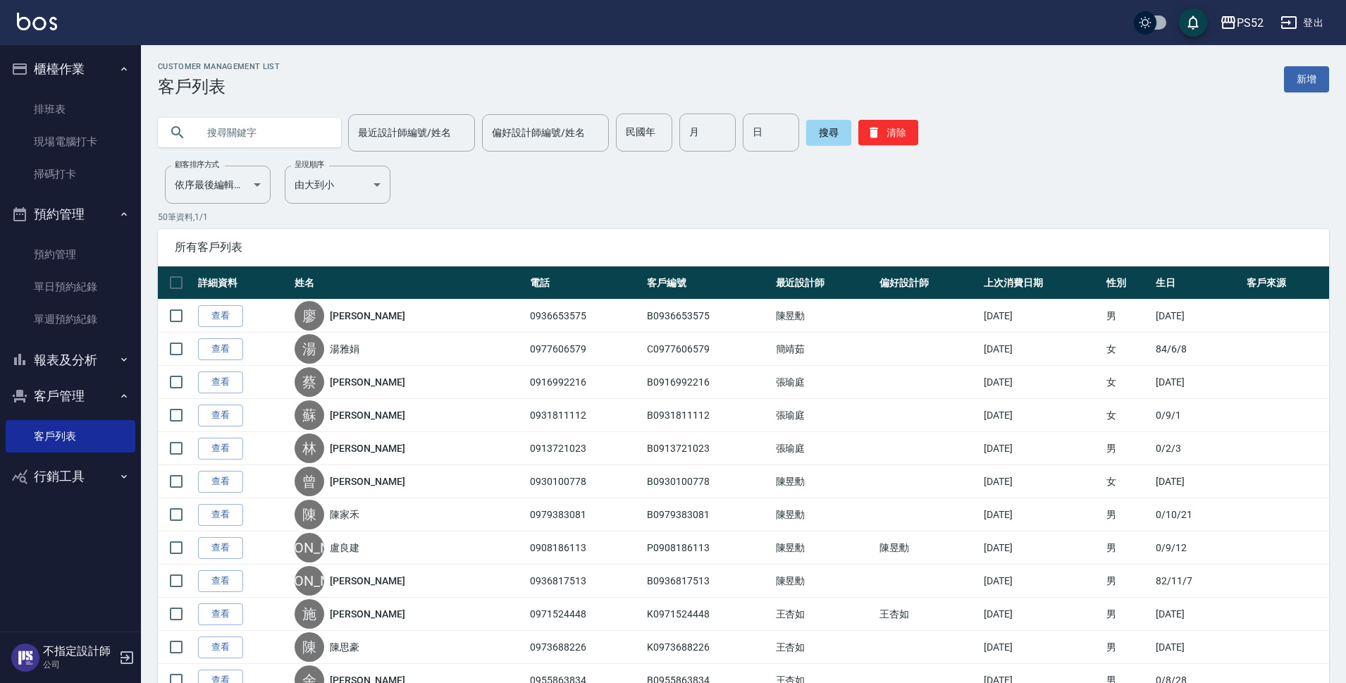
paste input "0911773253"
type input "0911773253"
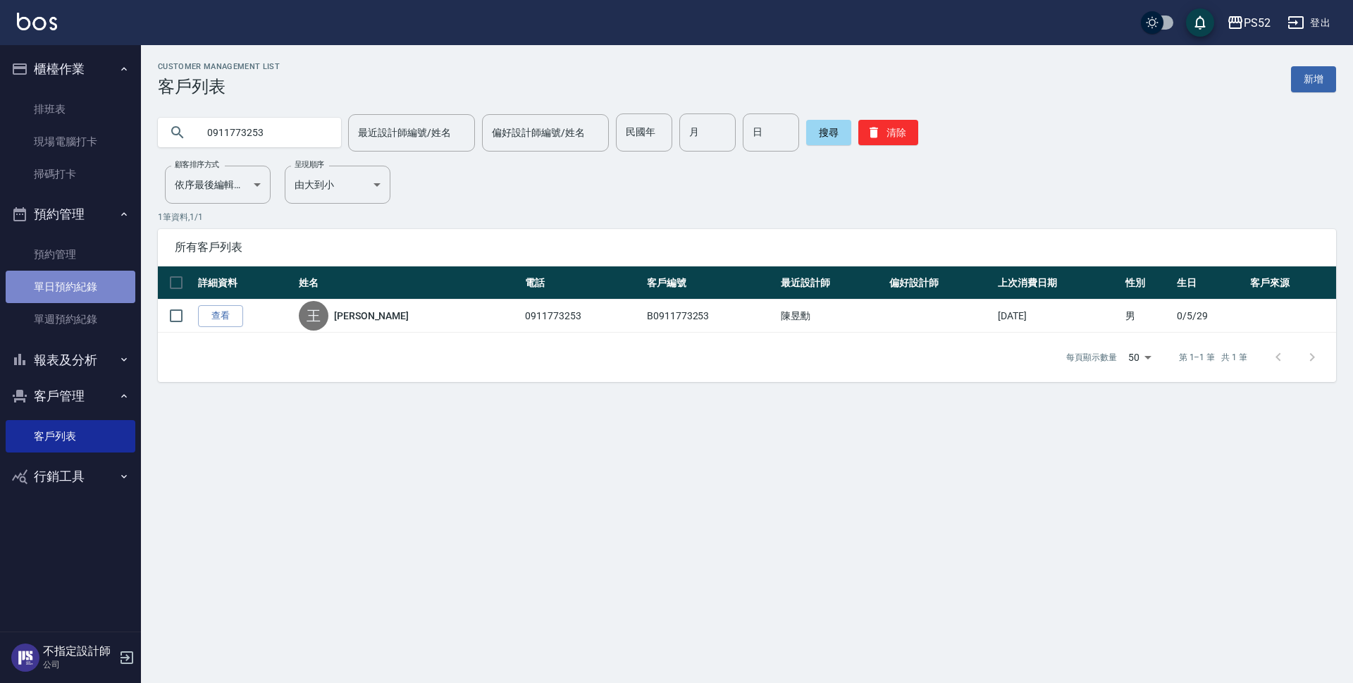
click at [52, 288] on link "單日預約紀錄" at bounding box center [71, 287] width 130 height 32
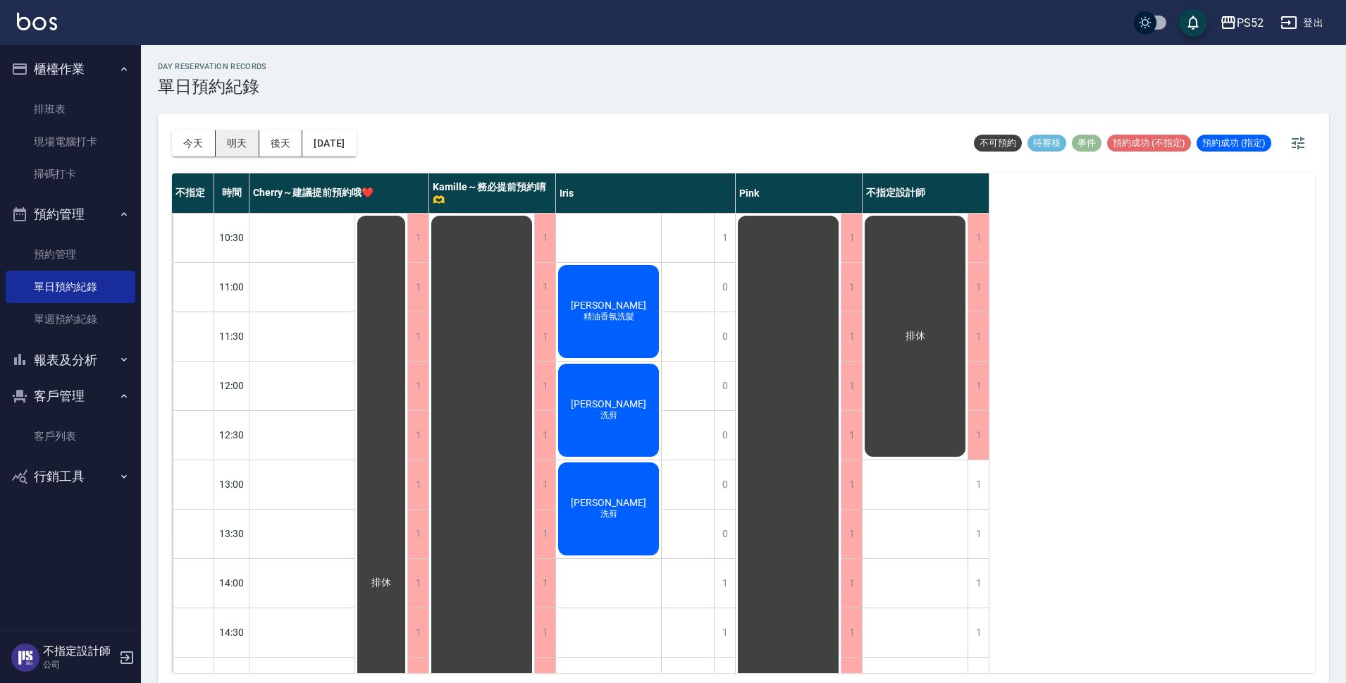
click at [233, 151] on button "明天" at bounding box center [238, 143] width 44 height 26
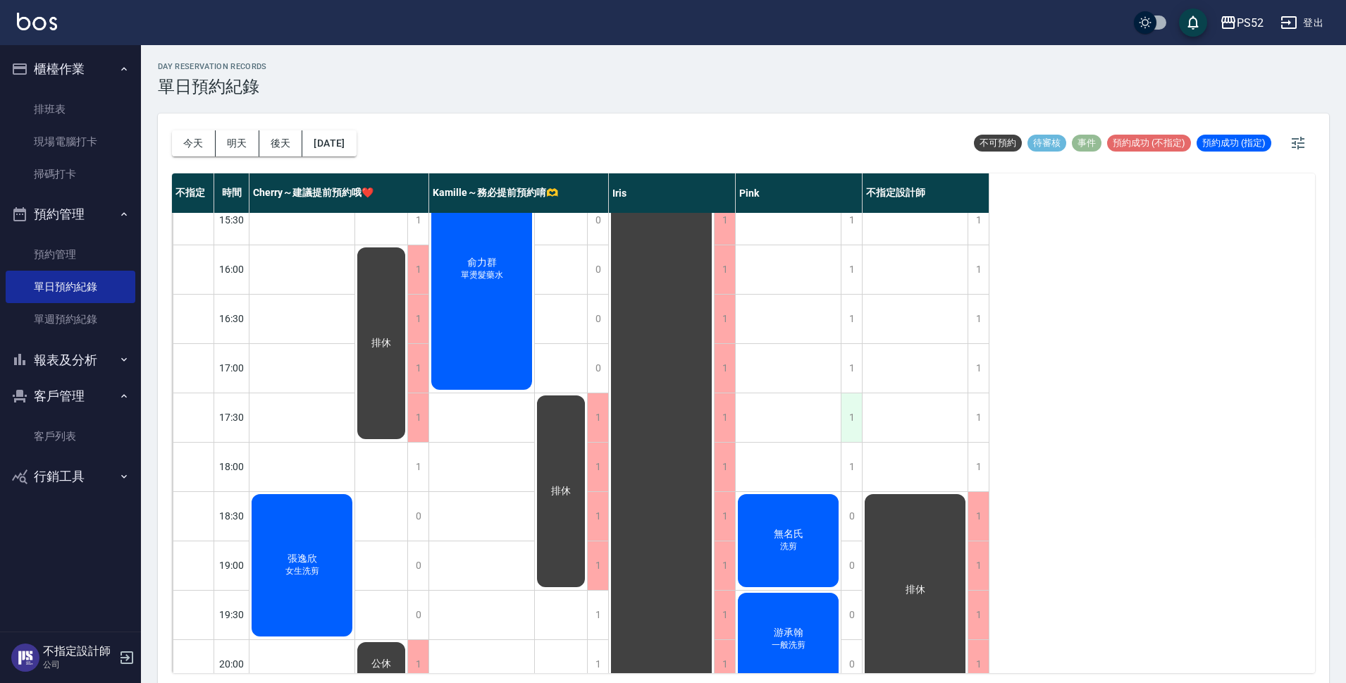
scroll to position [517, 0]
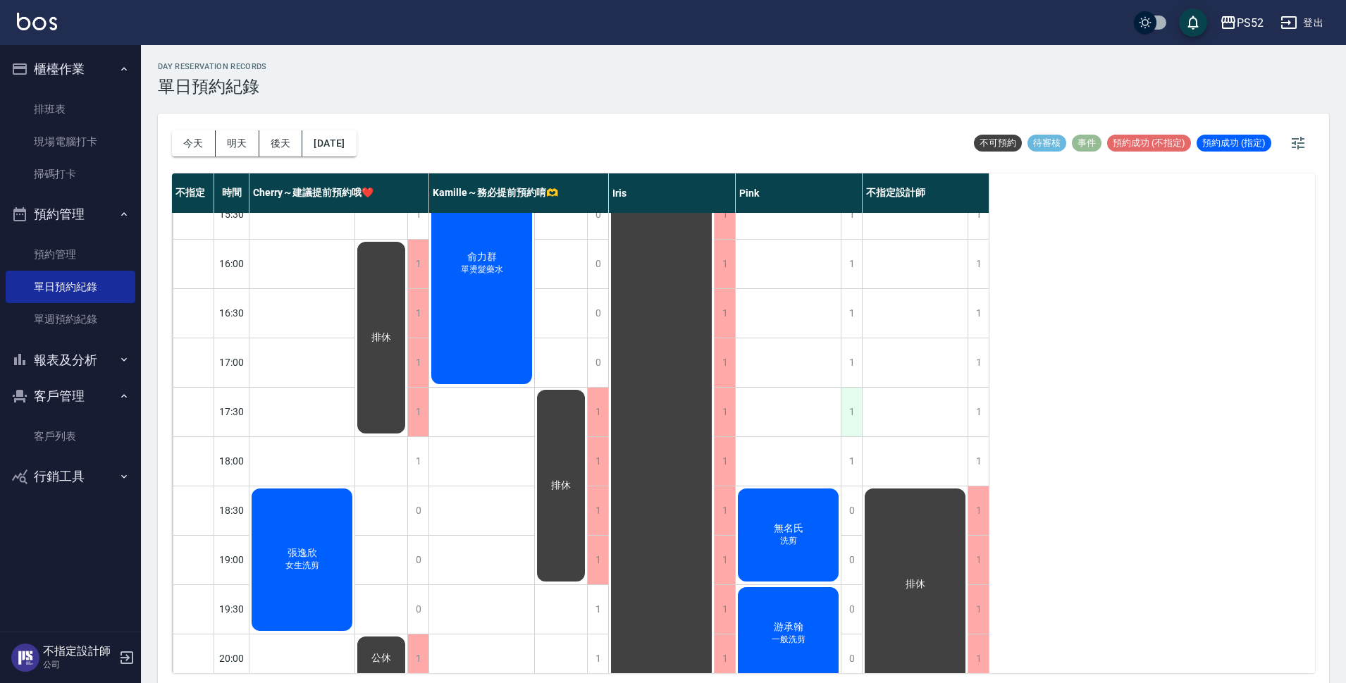
click at [843, 404] on div "1" at bounding box center [851, 412] width 21 height 49
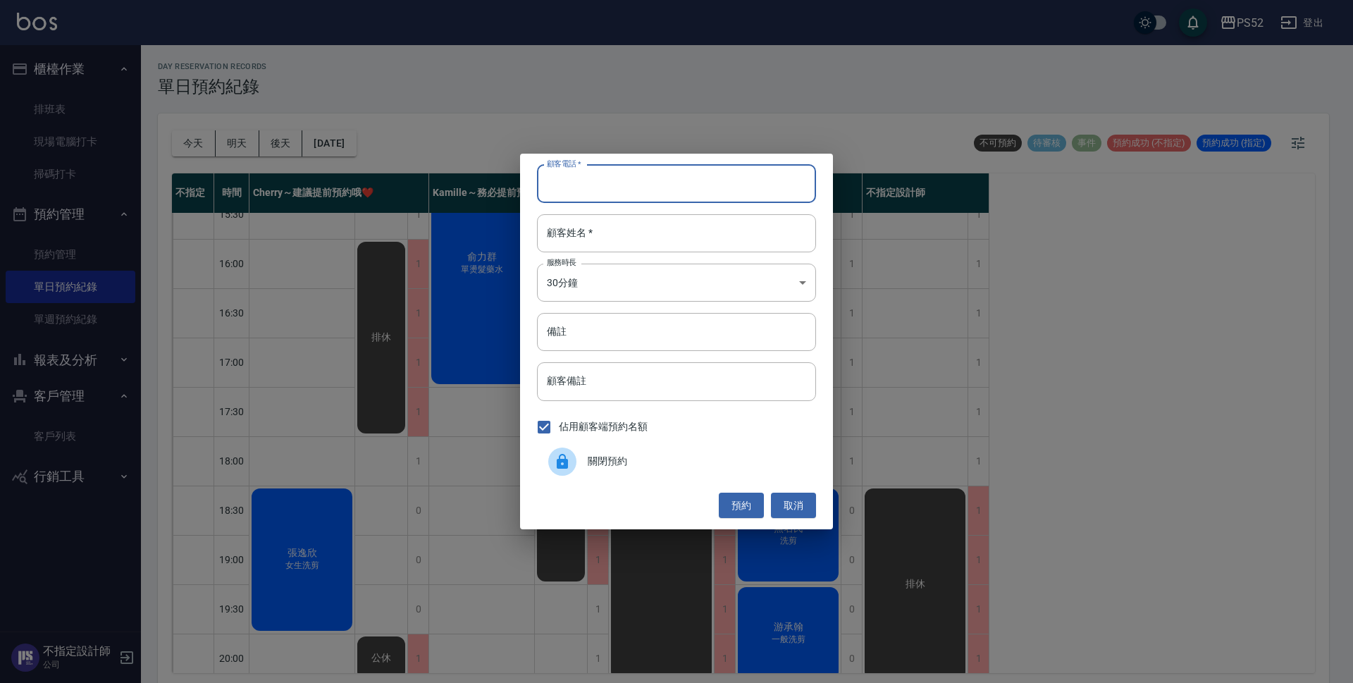
click at [607, 184] on input "顧客電話   *" at bounding box center [676, 184] width 279 height 38
paste input "0911773253"
type input "0911773253"
click at [601, 237] on input "顧客姓名   *" at bounding box center [676, 233] width 279 height 38
type input "王"
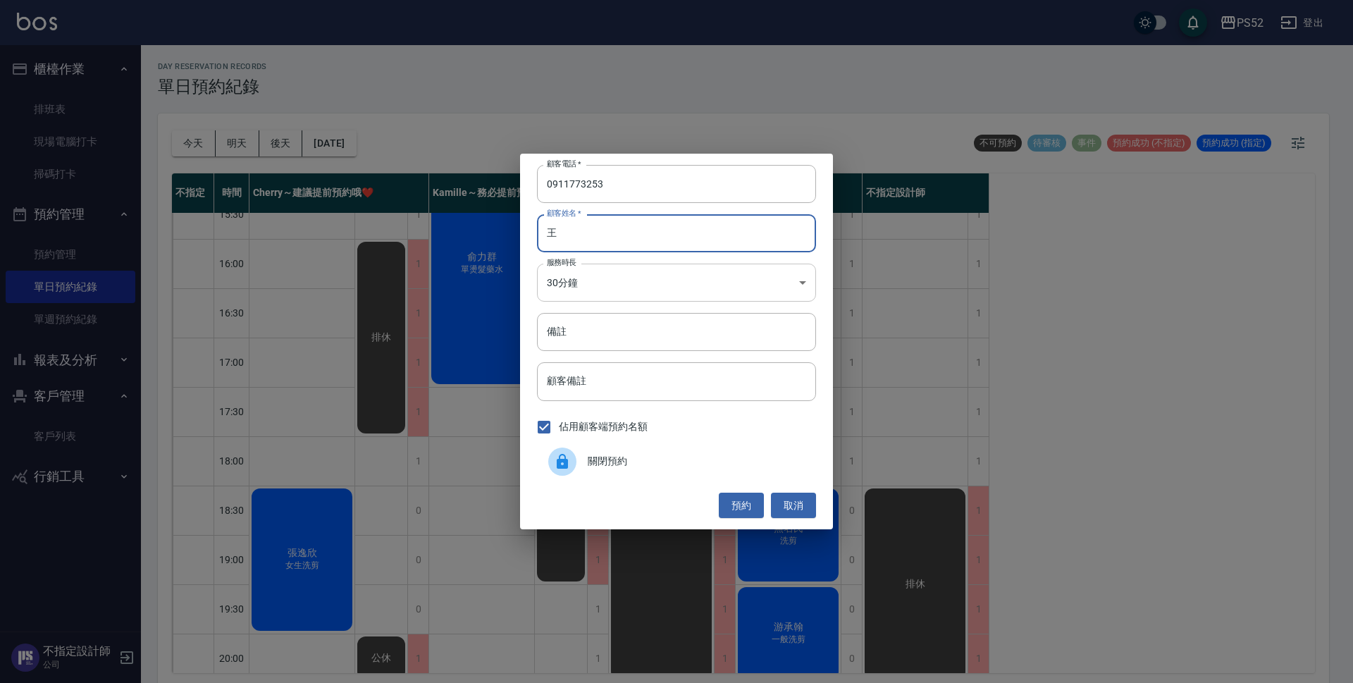
click at [564, 283] on body "PS52 登出 櫃檯作業 排班表 現場電腦打卡 掃碼打卡 預約管理 預約管理 單日預約紀錄 單週預約紀錄 報表及分析 報表目錄 互助日報表 互助點數明細 設計…" at bounding box center [676, 343] width 1353 height 687
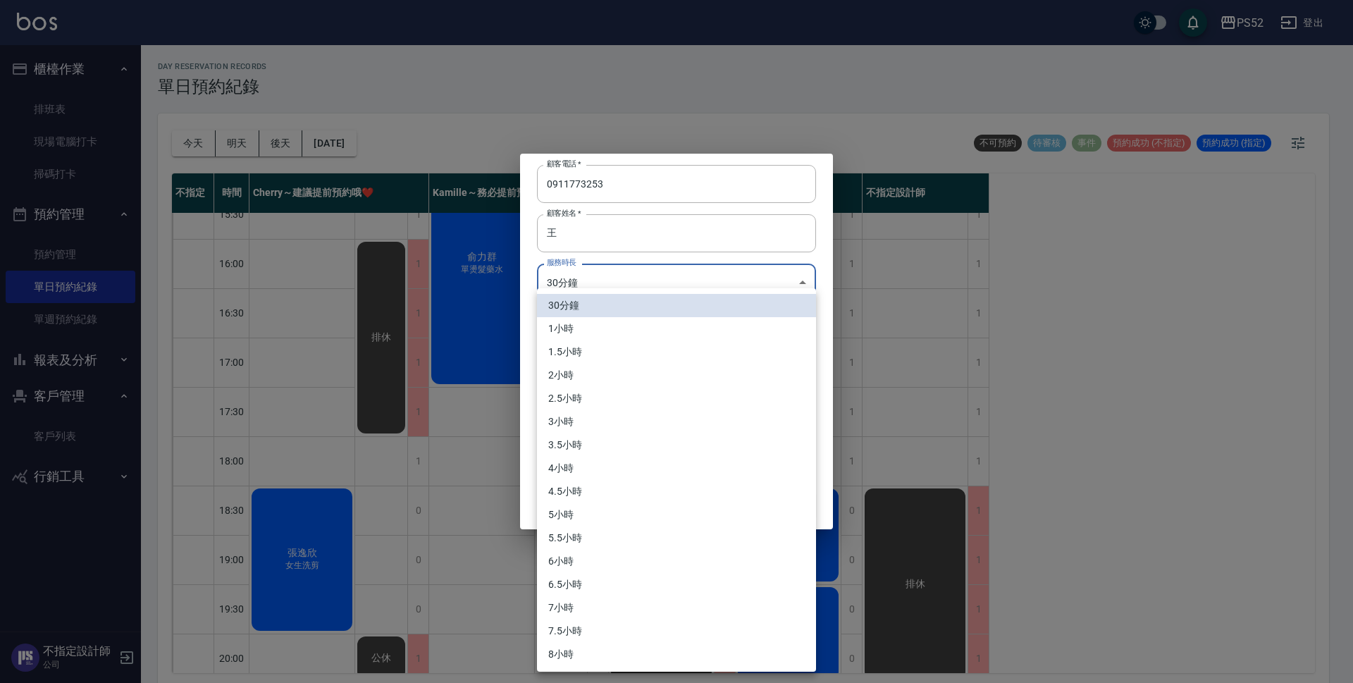
click at [567, 328] on li "1小時" at bounding box center [676, 328] width 279 height 23
type input "2"
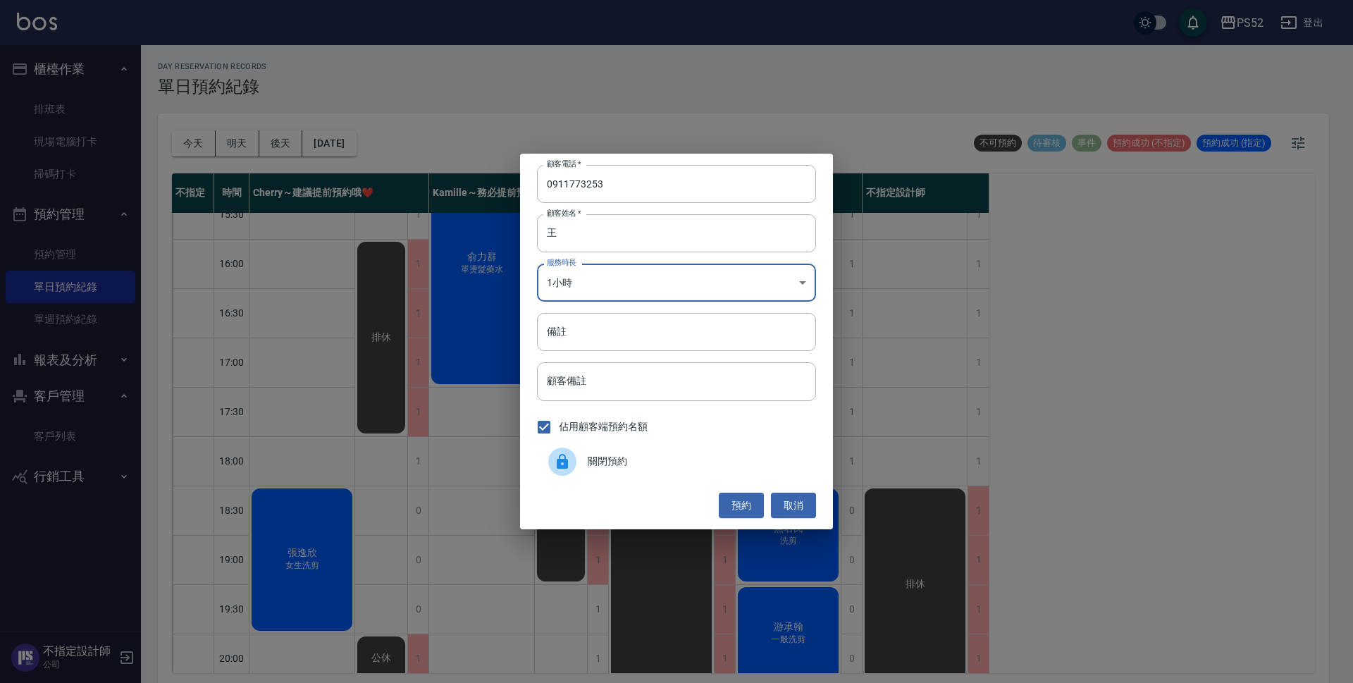
click at [567, 328] on input "備註" at bounding box center [676, 332] width 279 height 38
type input "洗剪"
click at [743, 500] on button "預約" at bounding box center [741, 506] width 45 height 26
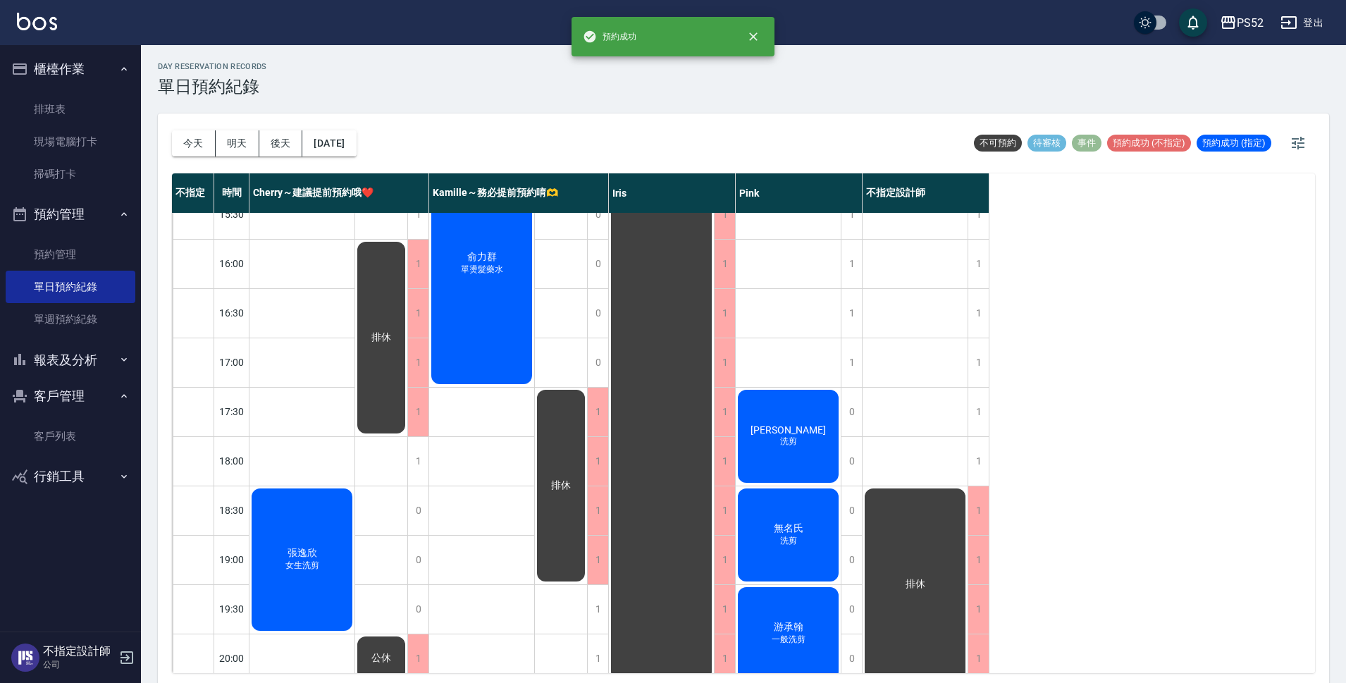
click at [818, 434] on div "[PERSON_NAME] 洗剪" at bounding box center [788, 436] width 105 height 97
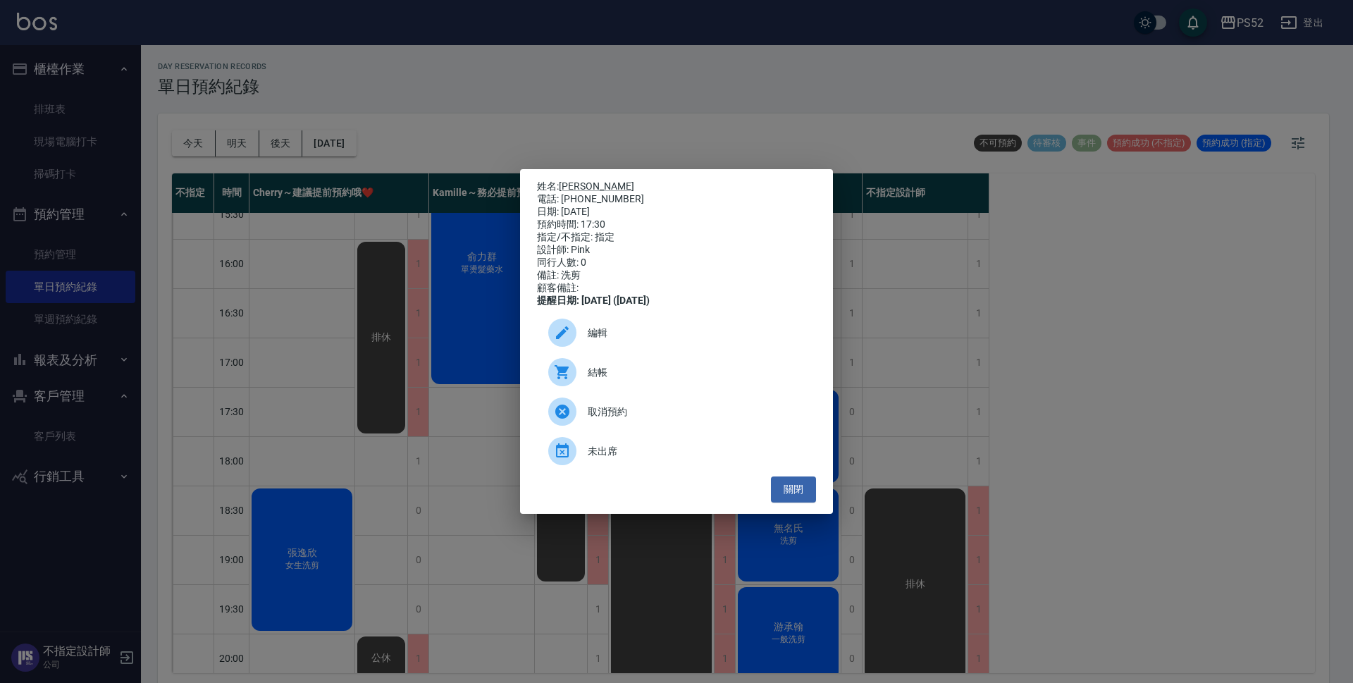
click at [626, 419] on span "取消預約" at bounding box center [696, 411] width 217 height 15
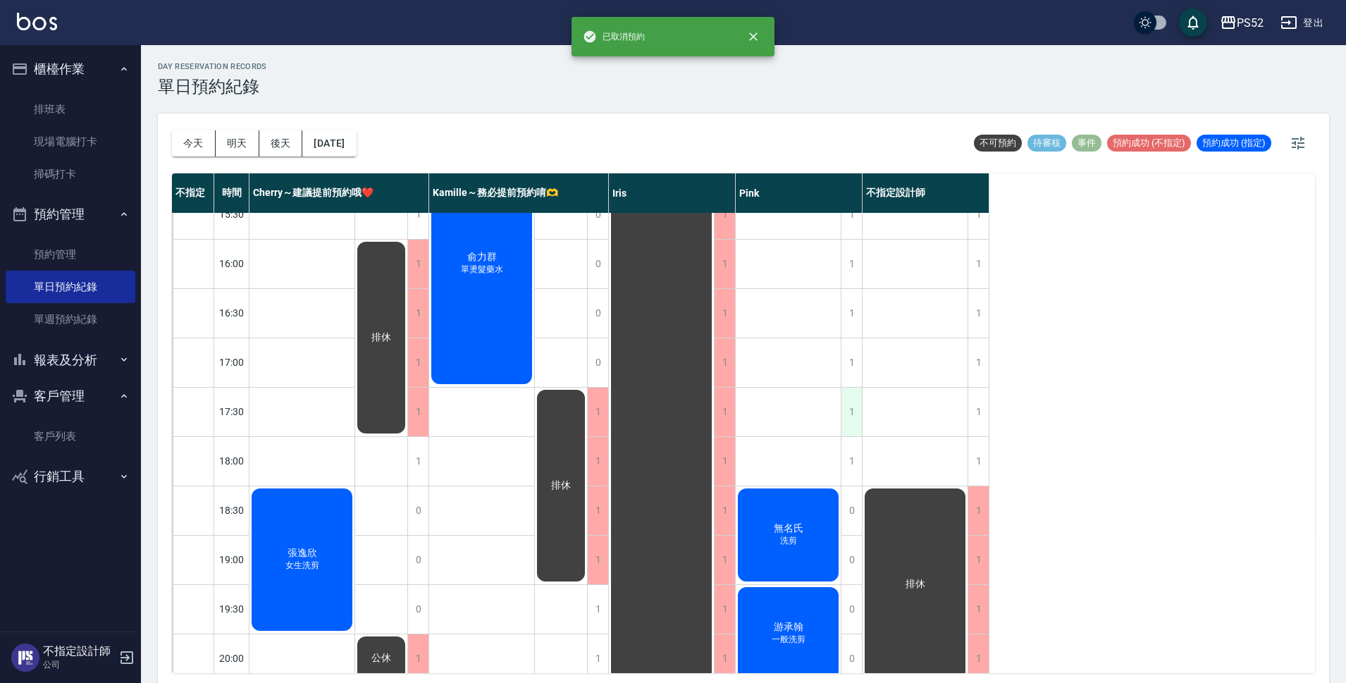
click at [846, 413] on div "1" at bounding box center [851, 412] width 21 height 49
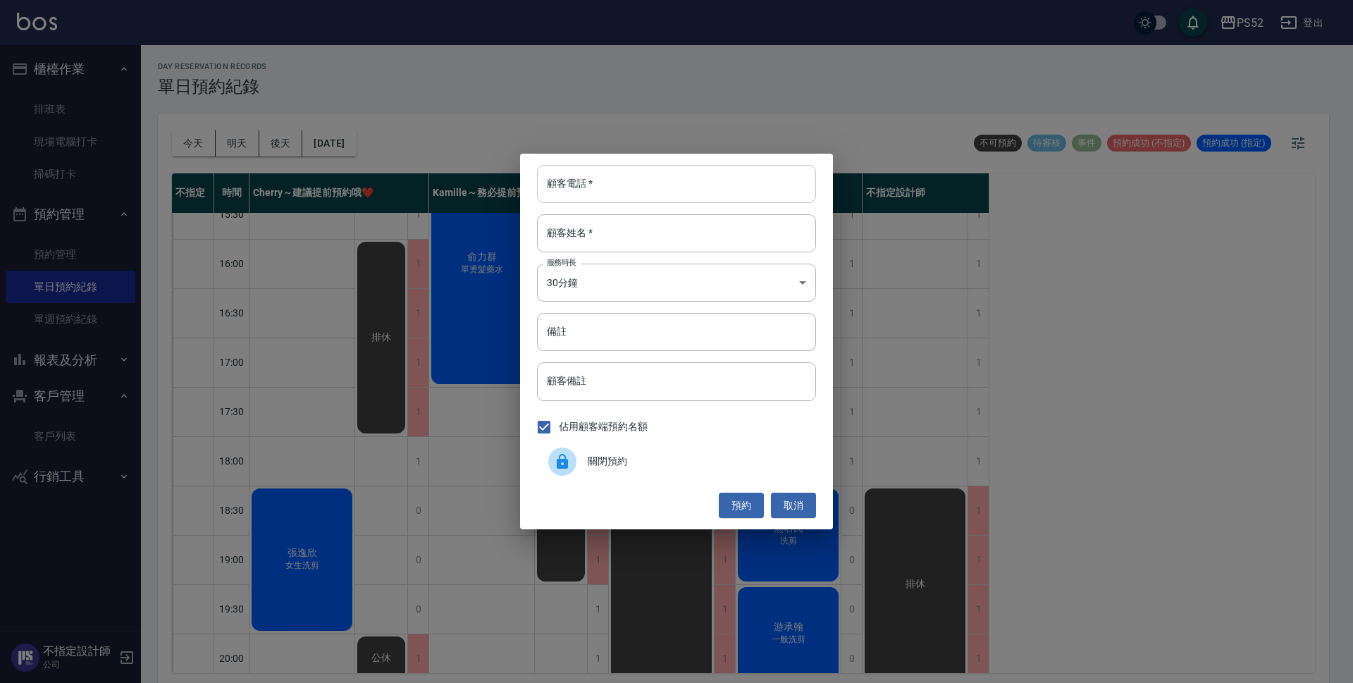
click at [624, 194] on input "顧客電話   *" at bounding box center [676, 184] width 279 height 38
paste input "0911773253"
type input "0911773253"
click at [614, 225] on input "顧客姓名   *" at bounding box center [676, 233] width 279 height 38
type input "王"
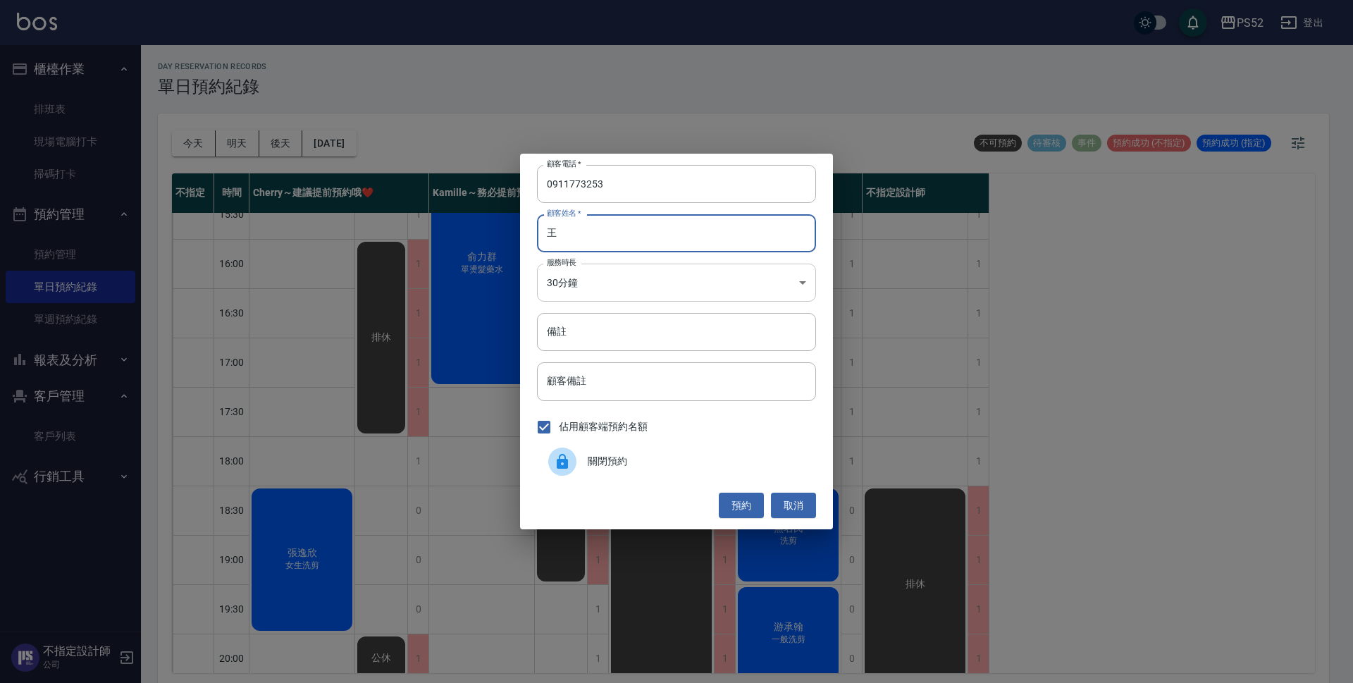
click at [601, 283] on body "PS52 登出 櫃檯作業 排班表 現場電腦打卡 掃碼打卡 預約管理 預約管理 單日預約紀錄 單週預約紀錄 報表及分析 報表目錄 互助日報表 互助點數明細 設計…" at bounding box center [676, 343] width 1353 height 687
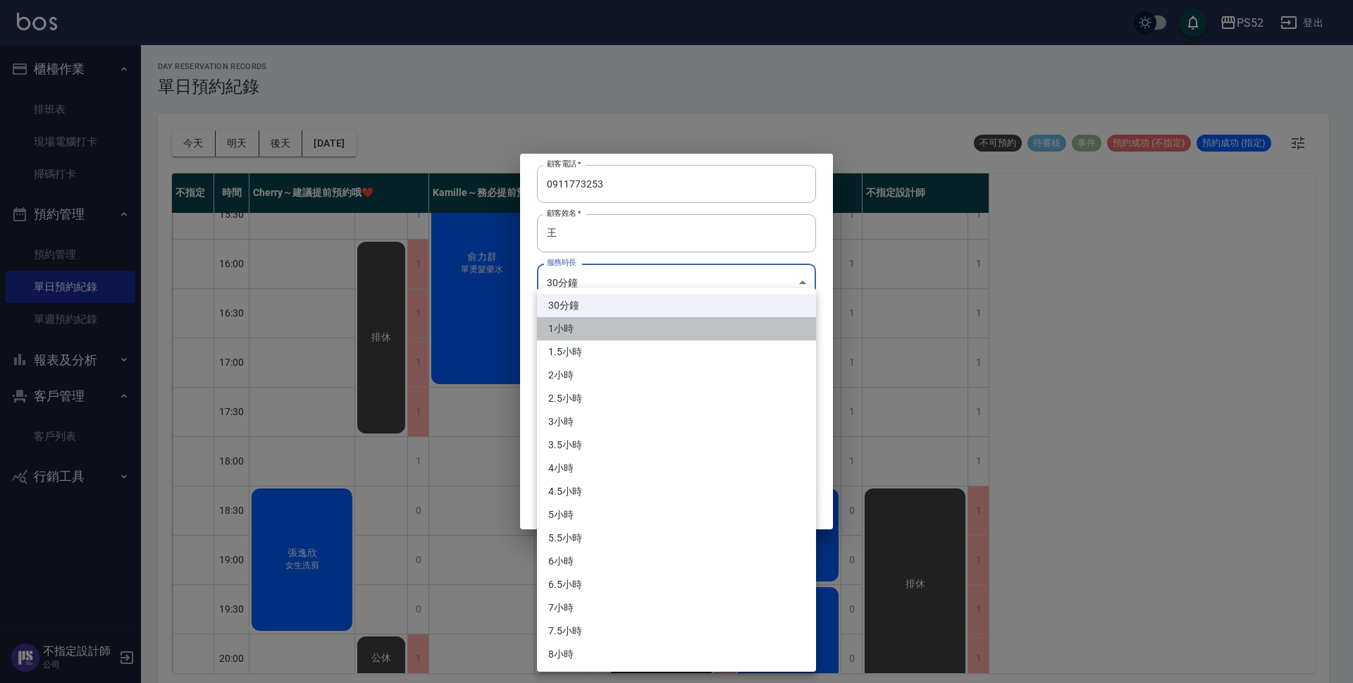
click at [579, 319] on li "1小時" at bounding box center [676, 328] width 279 height 23
type input "2"
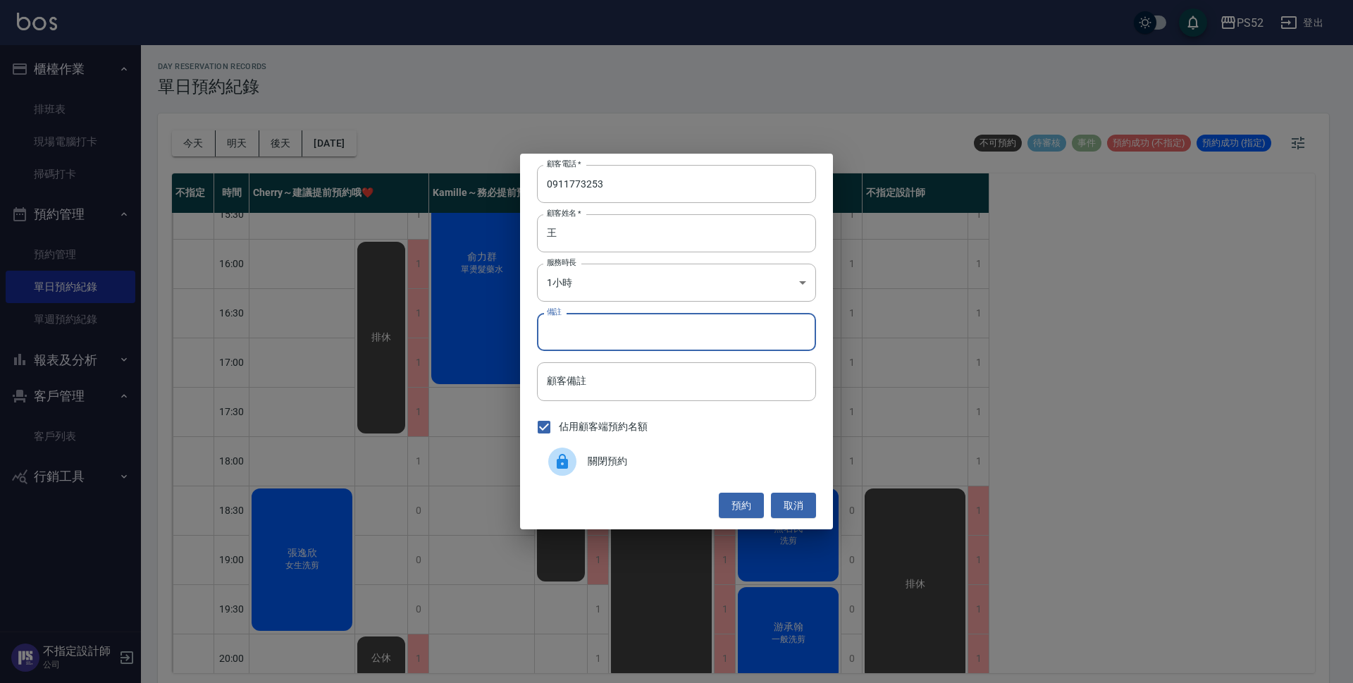
click at [589, 336] on input "備註" at bounding box center [676, 332] width 279 height 38
type input "洗剪"
click at [725, 508] on button "預約" at bounding box center [741, 506] width 45 height 26
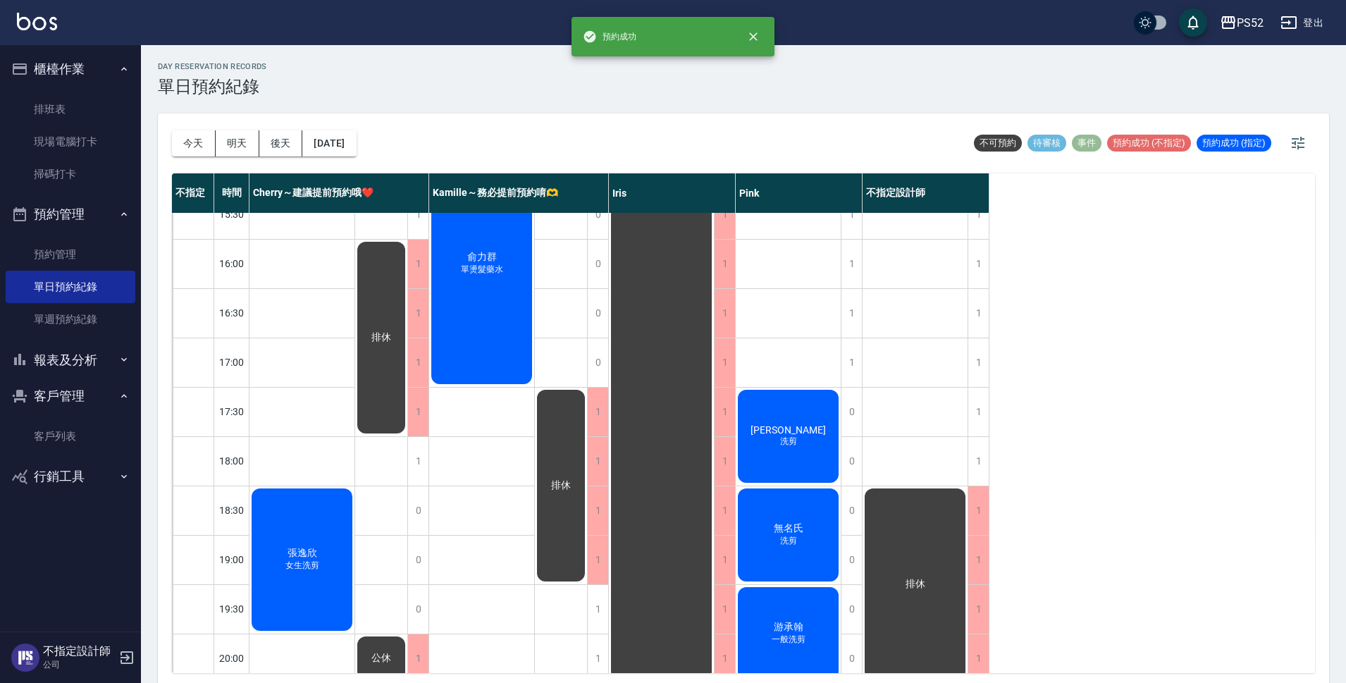
click at [793, 457] on div "[PERSON_NAME] 洗剪" at bounding box center [788, 436] width 105 height 97
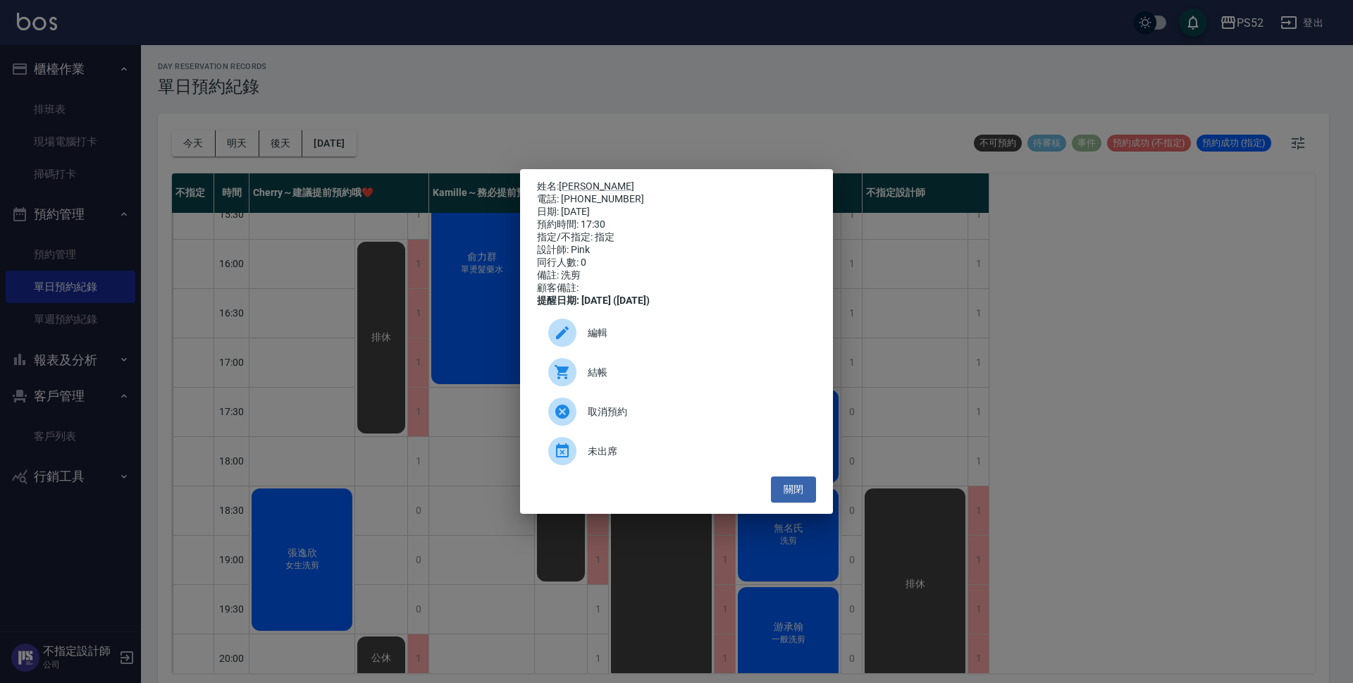
click at [605, 329] on div "編輯" at bounding box center [676, 332] width 279 height 39
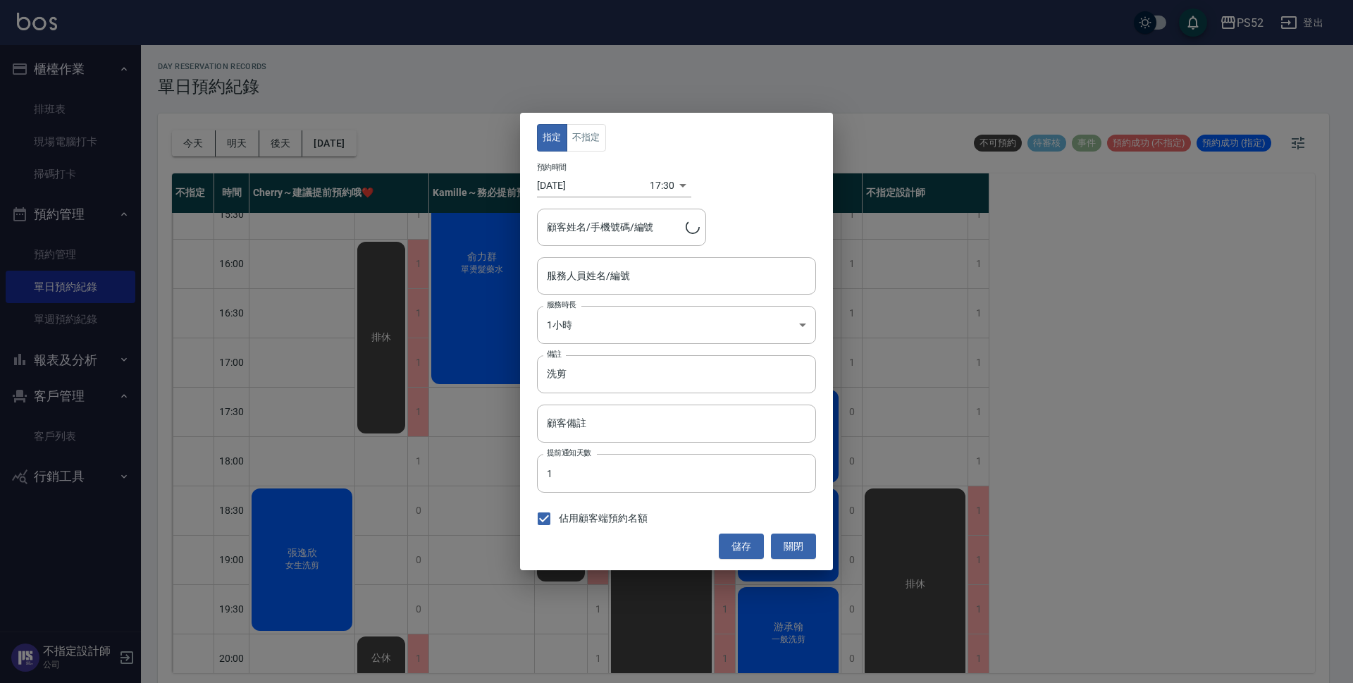
type input "Pink-8"
type input "[PERSON_NAME]/0911773253/B0911773253"
click at [576, 147] on button "不指定" at bounding box center [586, 137] width 39 height 27
click at [733, 545] on button "儲存" at bounding box center [741, 546] width 45 height 26
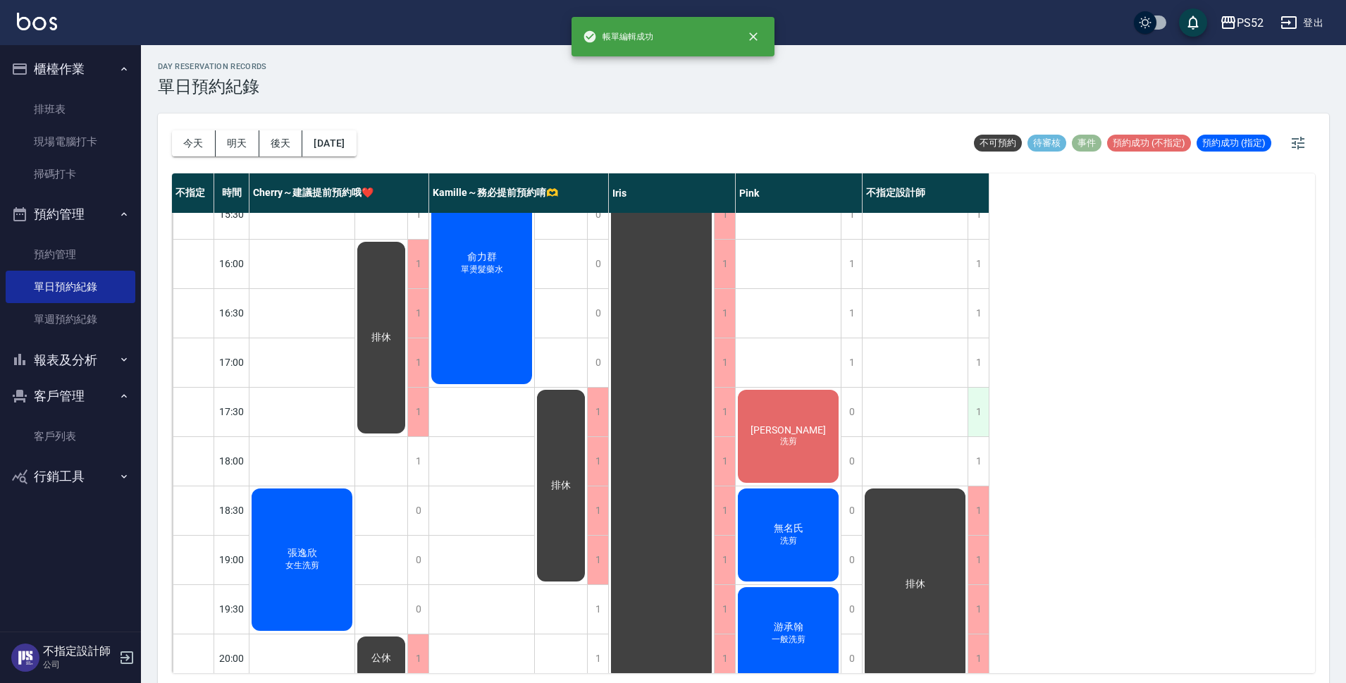
click at [970, 414] on div "1" at bounding box center [977, 412] width 21 height 49
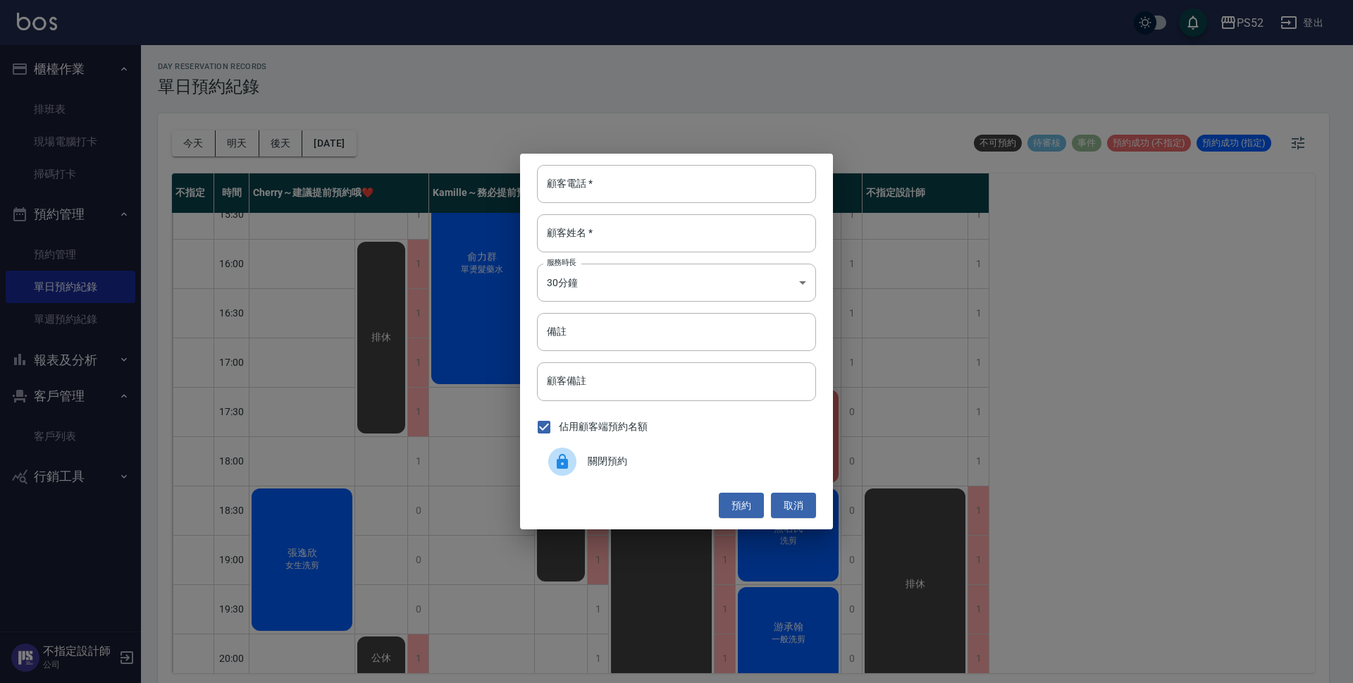
click at [661, 454] on span "關閉預約" at bounding box center [696, 461] width 217 height 15
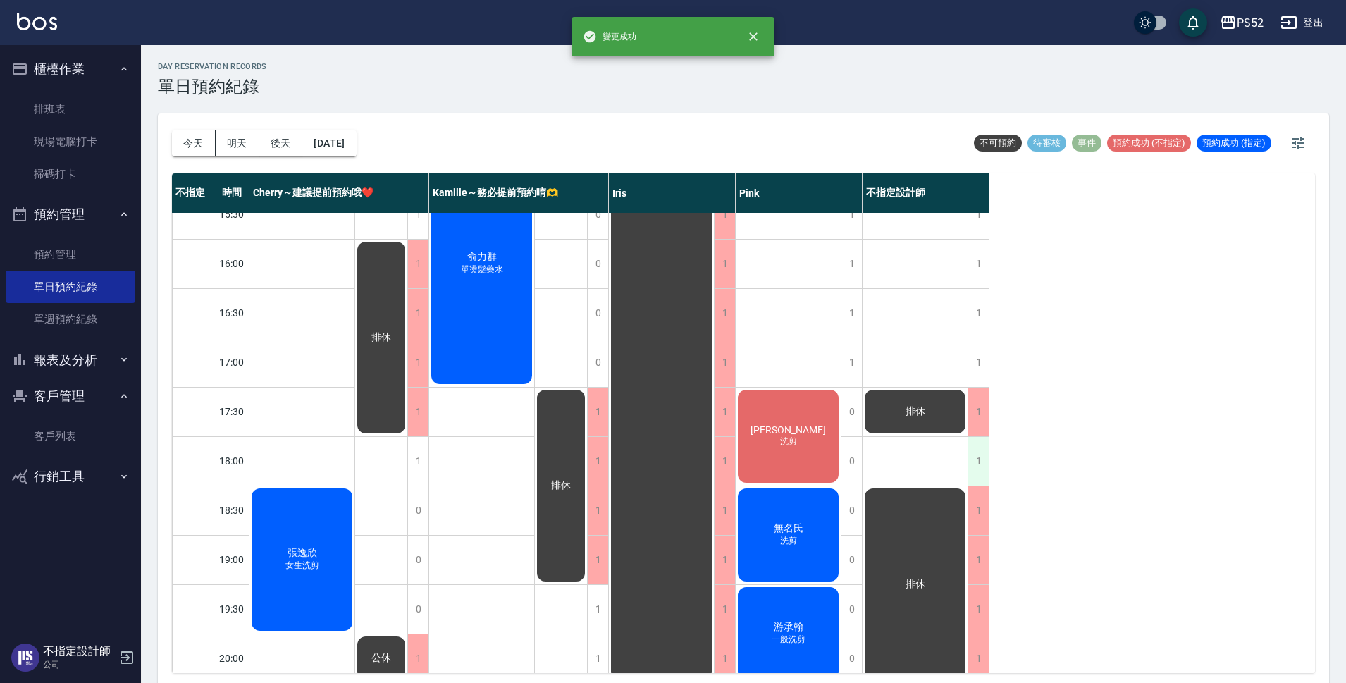
click at [975, 457] on div "1" at bounding box center [977, 461] width 21 height 49
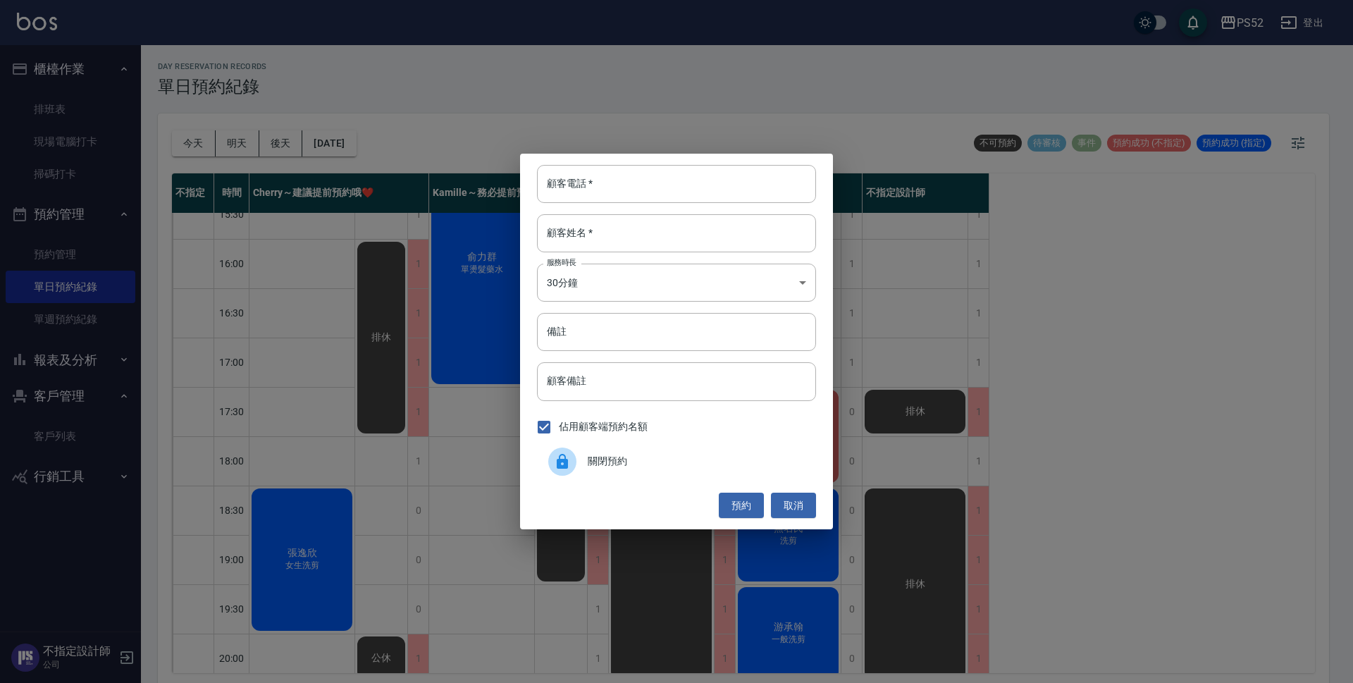
click at [693, 459] on span "關閉預約" at bounding box center [696, 461] width 217 height 15
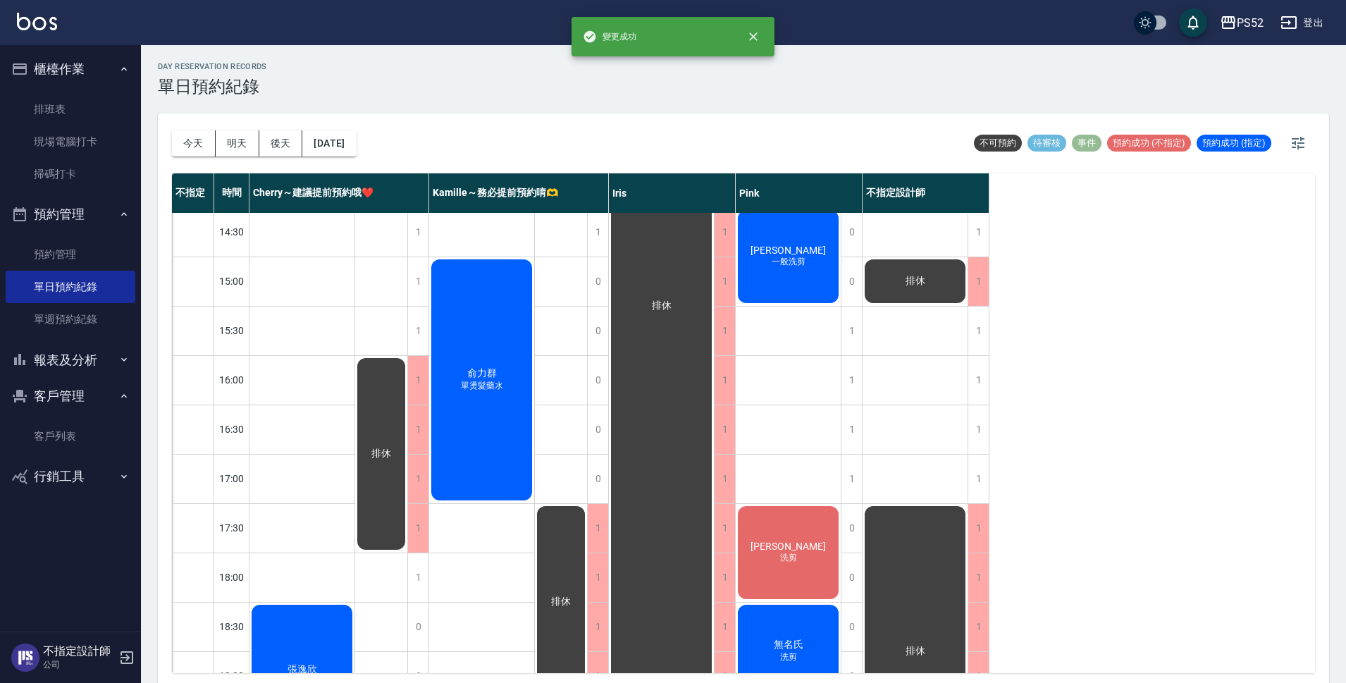
scroll to position [375, 0]
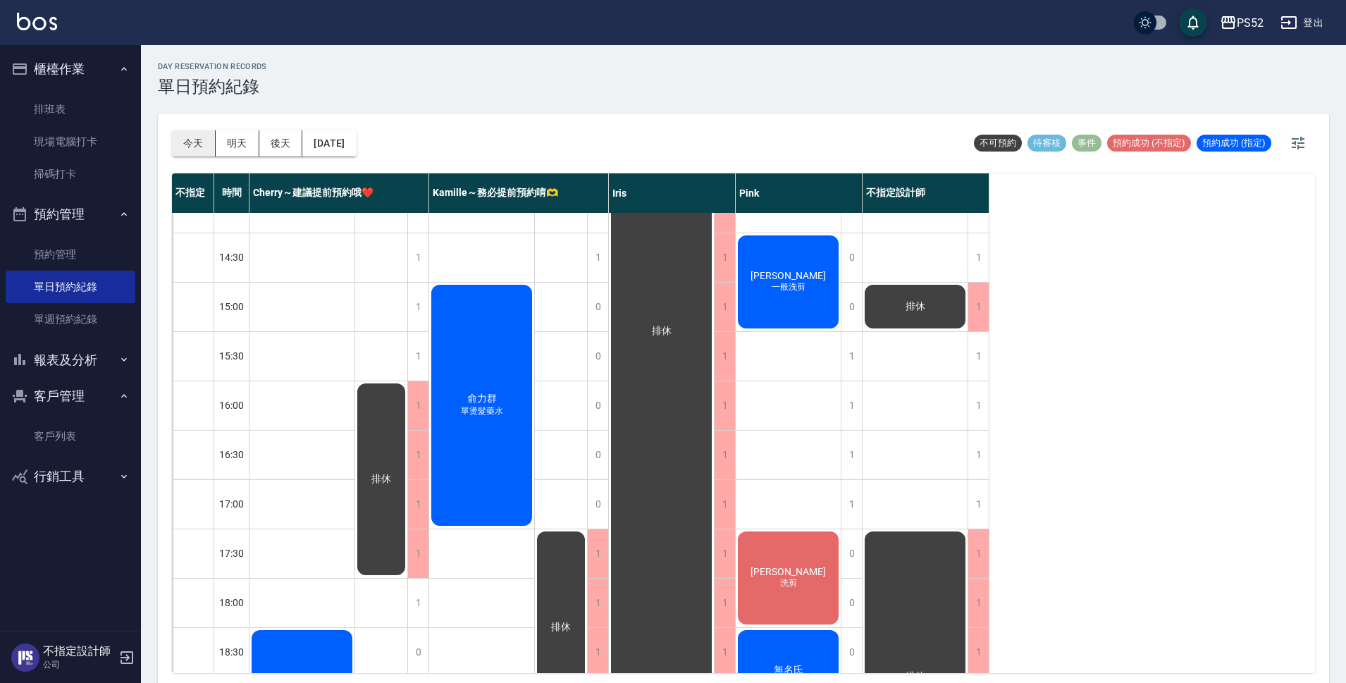
click at [206, 131] on button "今天" at bounding box center [194, 143] width 44 height 26
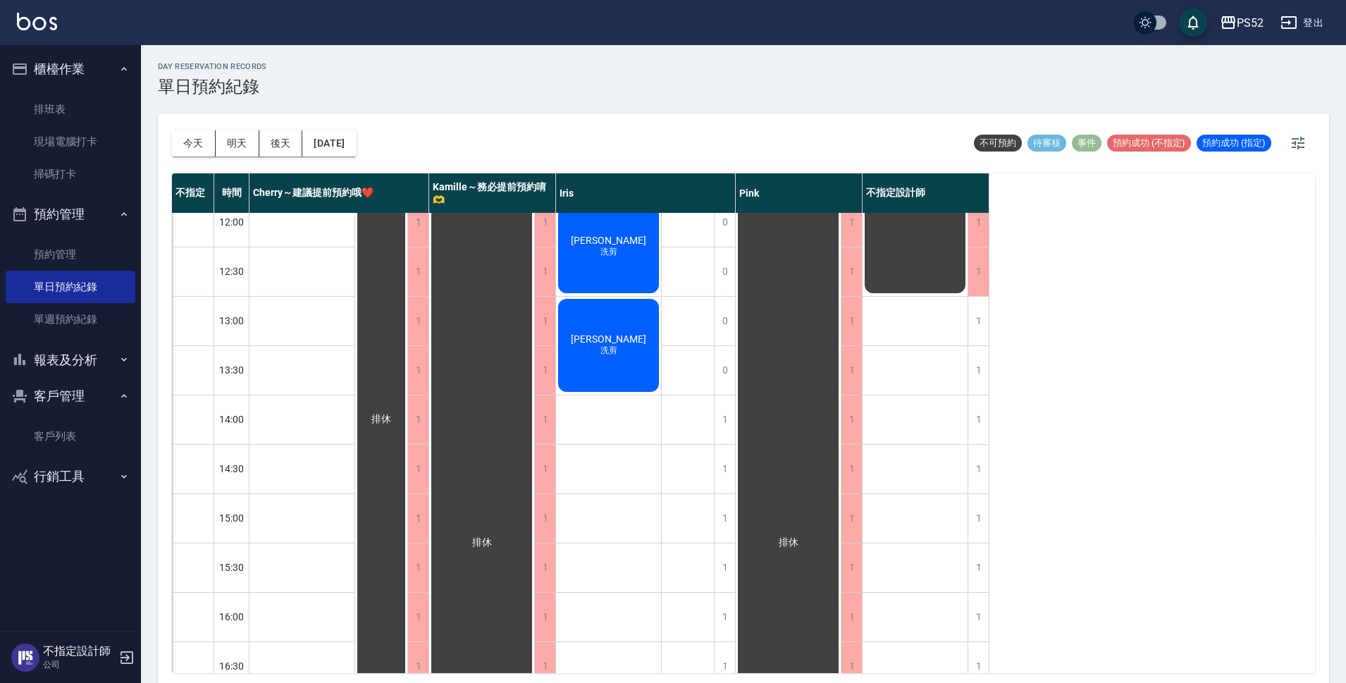
scroll to position [140, 0]
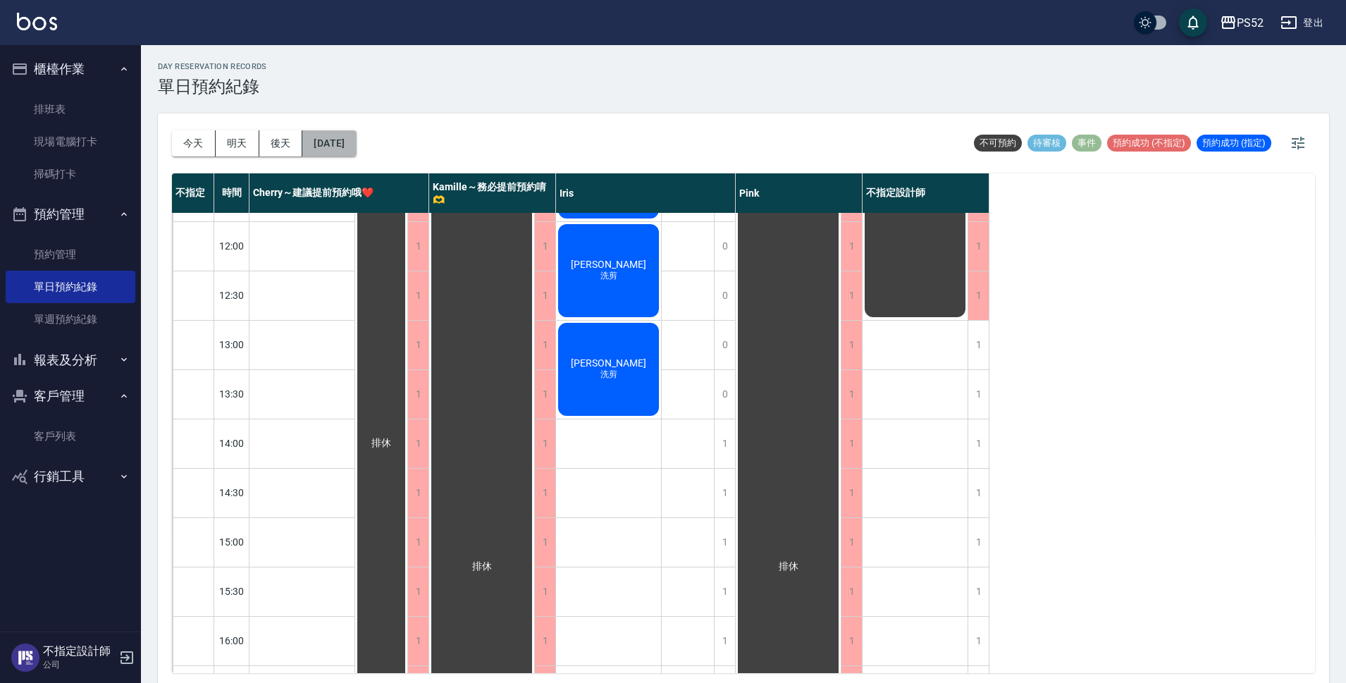
click at [347, 130] on button "[DATE]" at bounding box center [329, 143] width 54 height 26
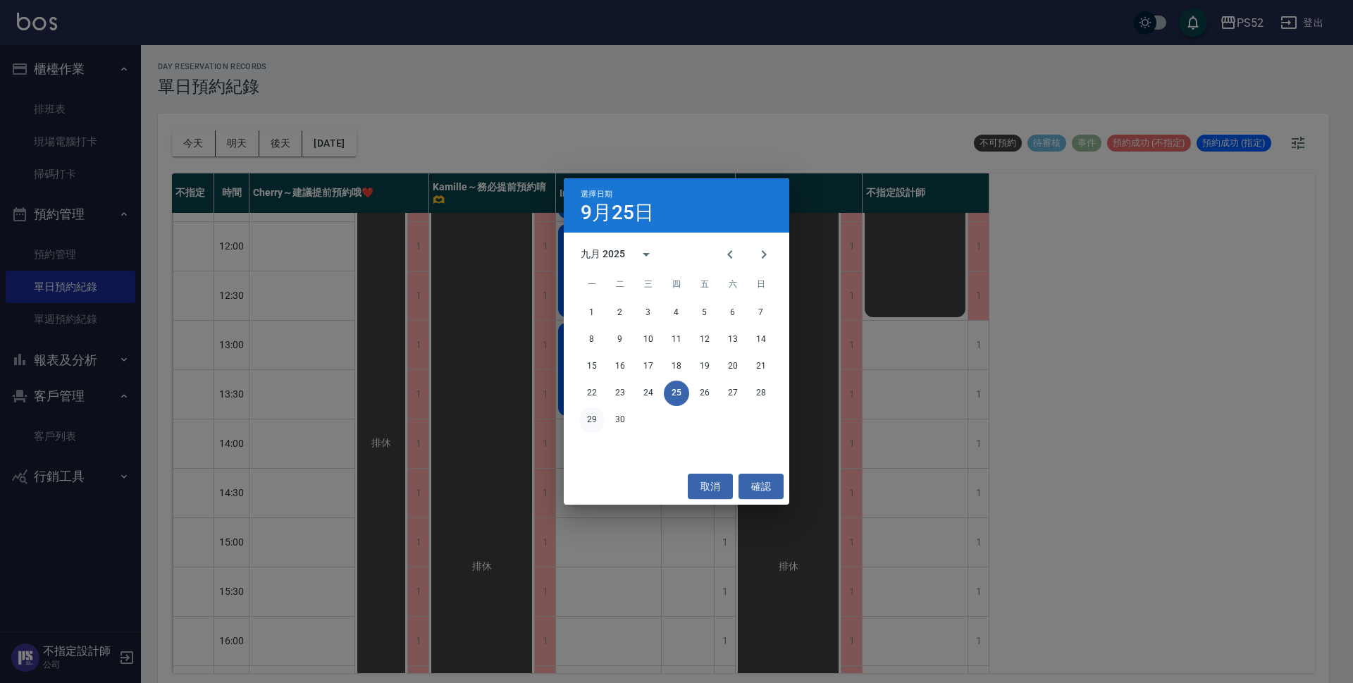
click at [591, 409] on button "29" at bounding box center [591, 419] width 25 height 25
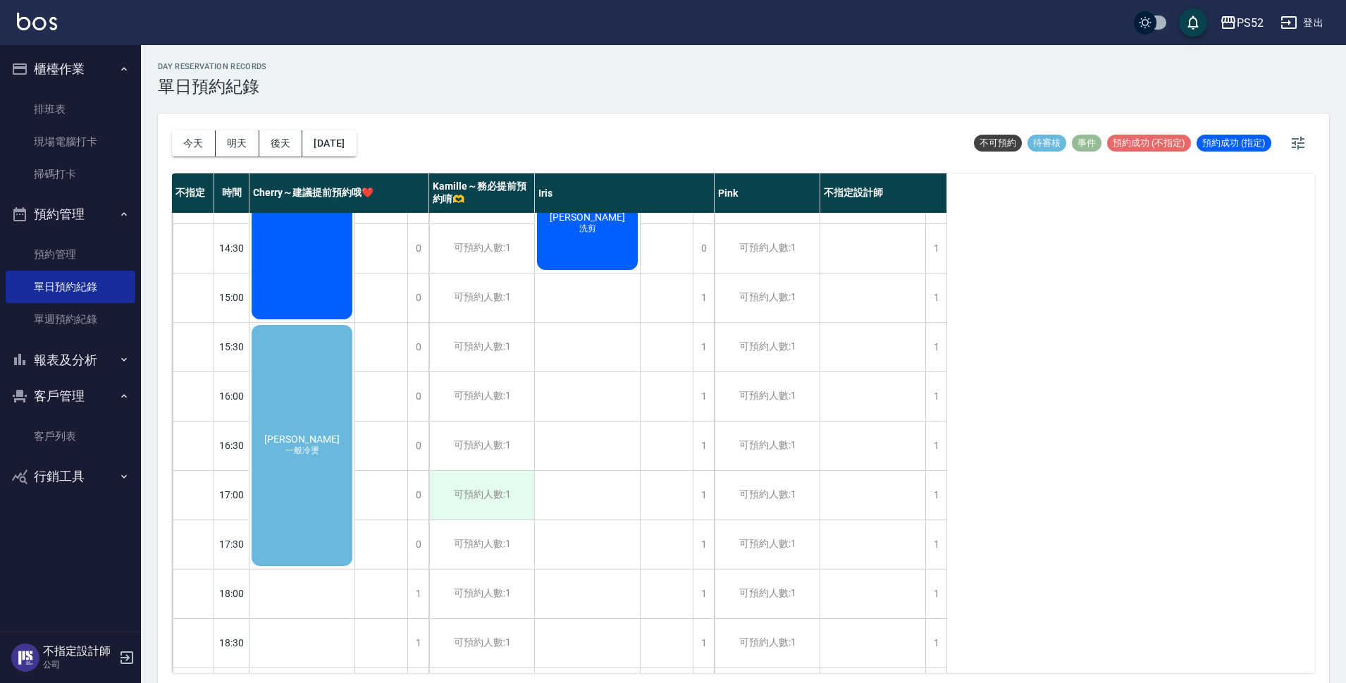
scroll to position [516, 0]
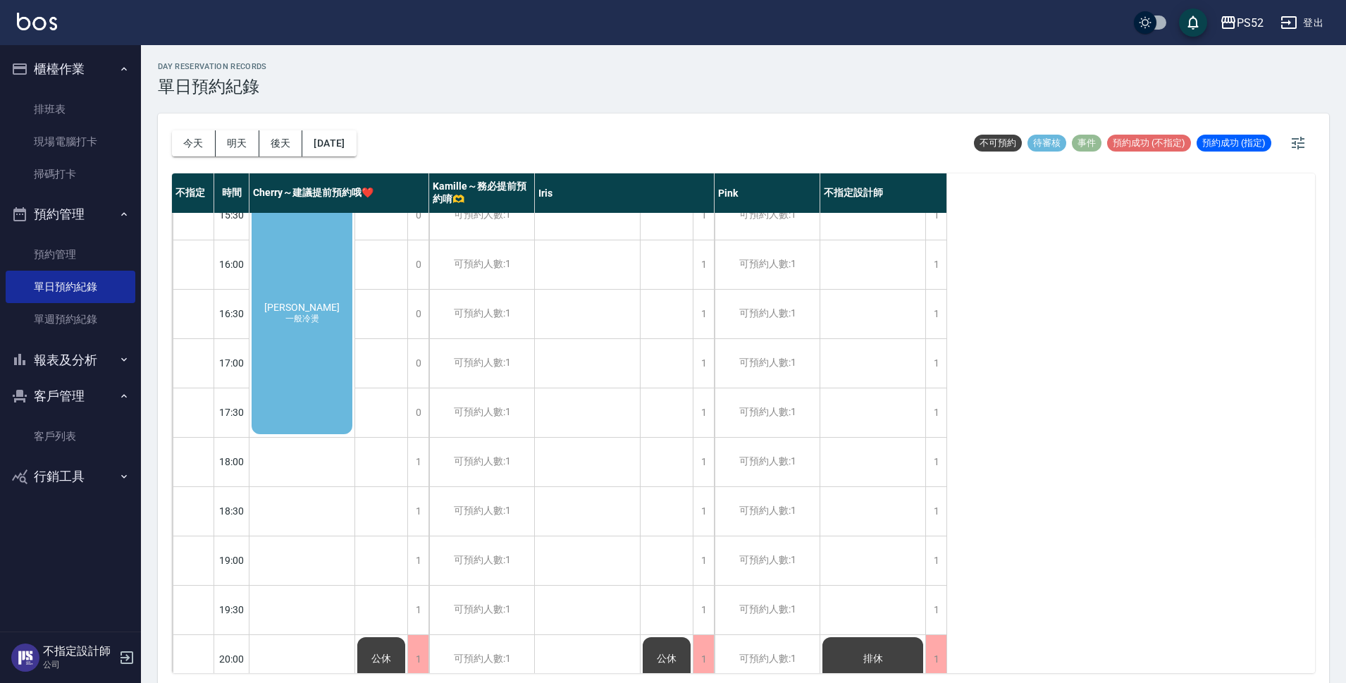
click at [291, 399] on div "[PERSON_NAME] 一般冷燙" at bounding box center [301, 313] width 105 height 245
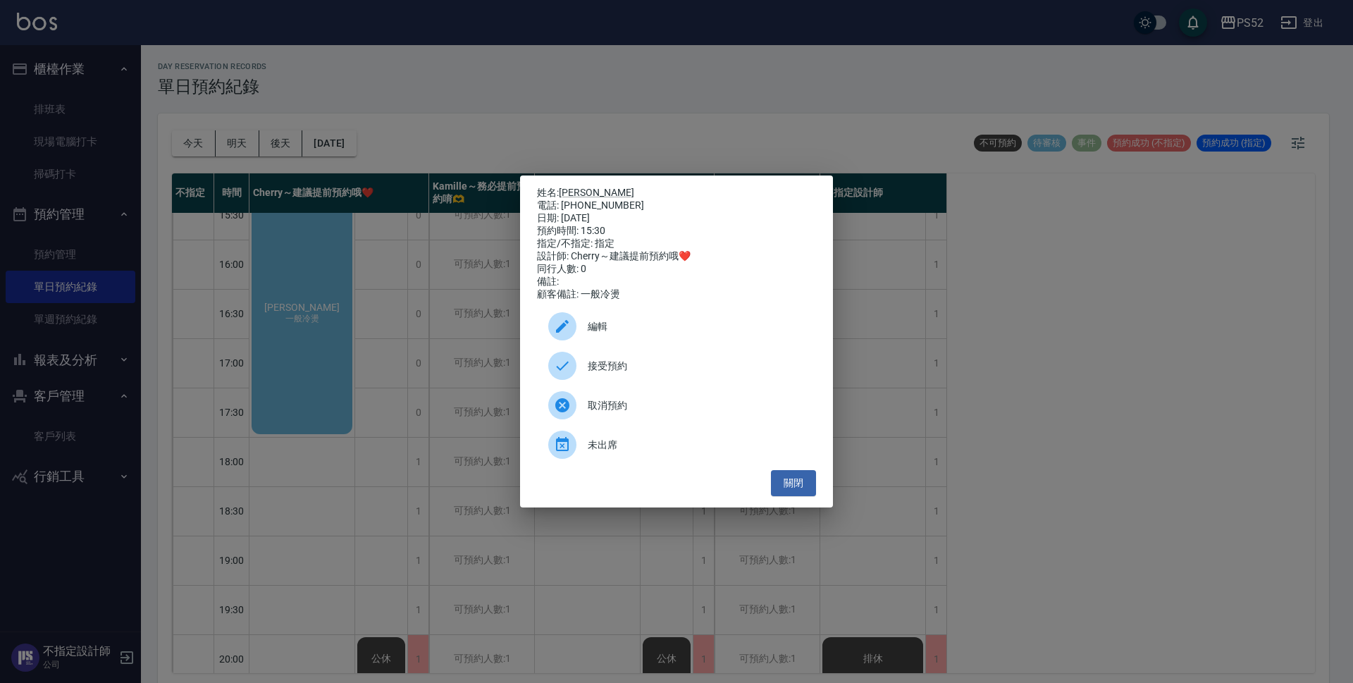
click at [602, 380] on div "接受預約" at bounding box center [676, 365] width 279 height 39
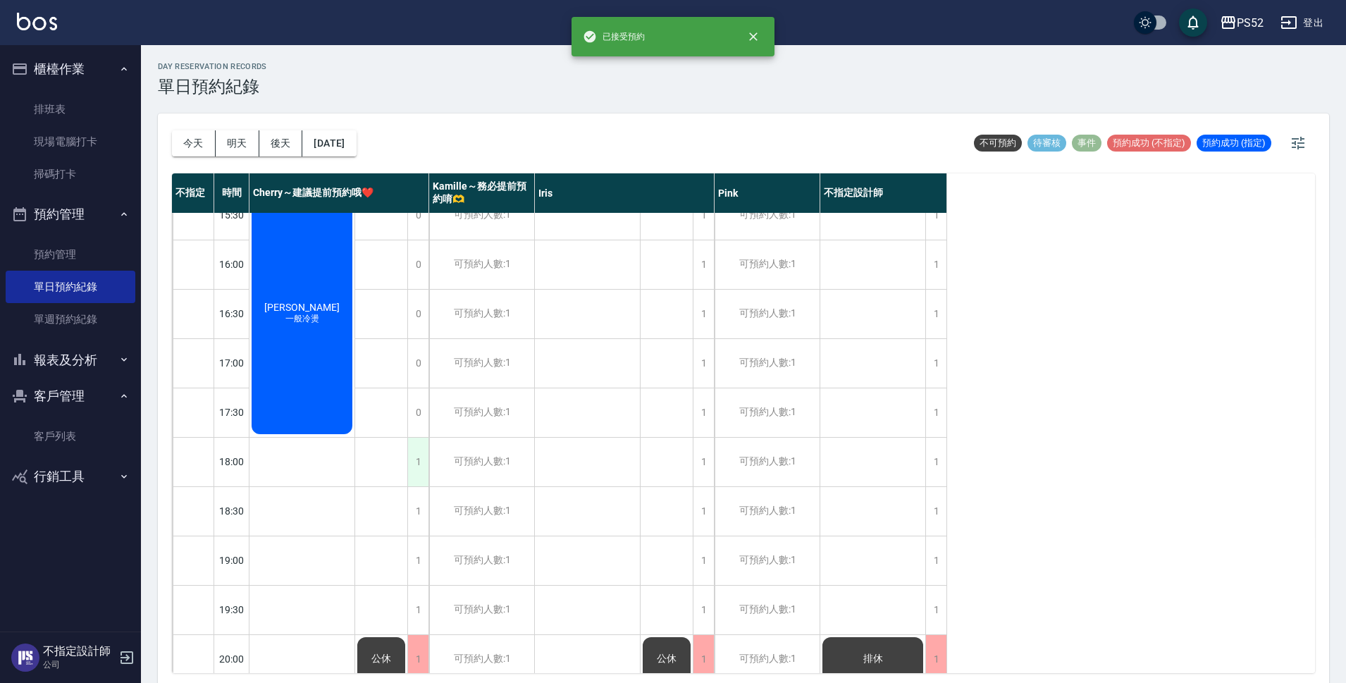
click at [410, 471] on div "1" at bounding box center [417, 462] width 21 height 49
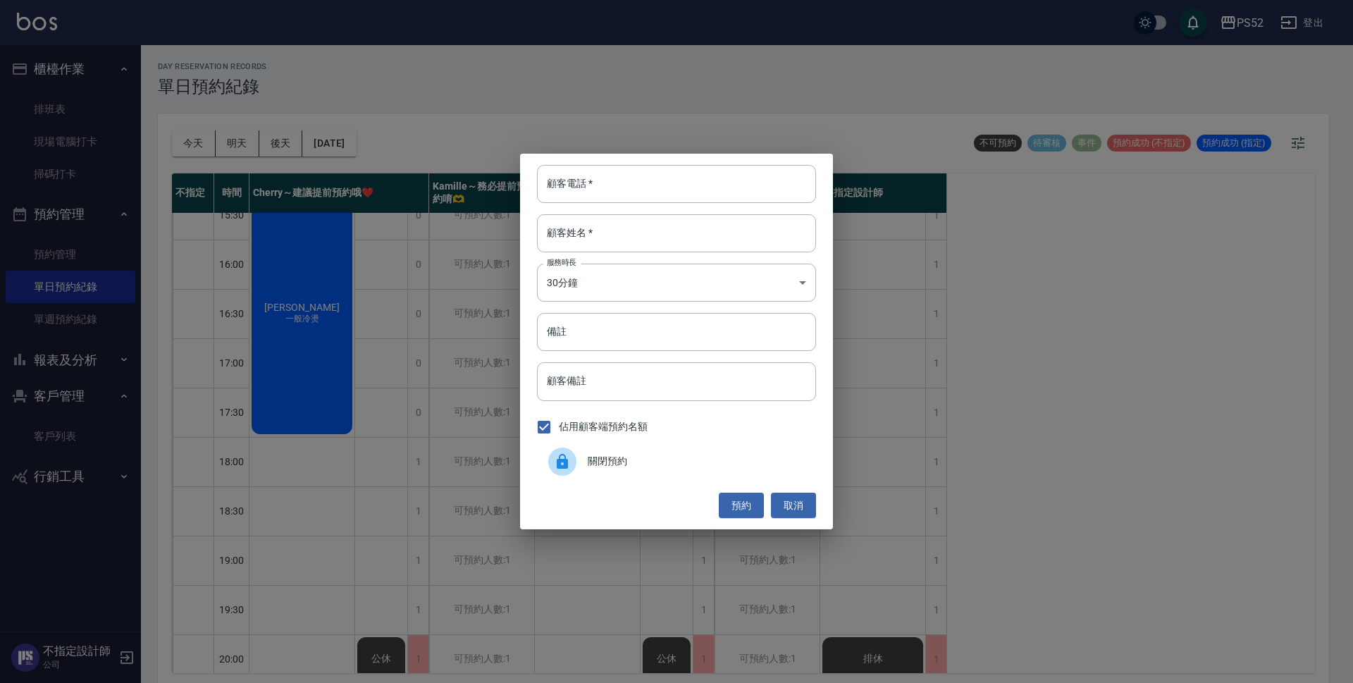
click at [642, 465] on span "關閉預約" at bounding box center [696, 461] width 217 height 15
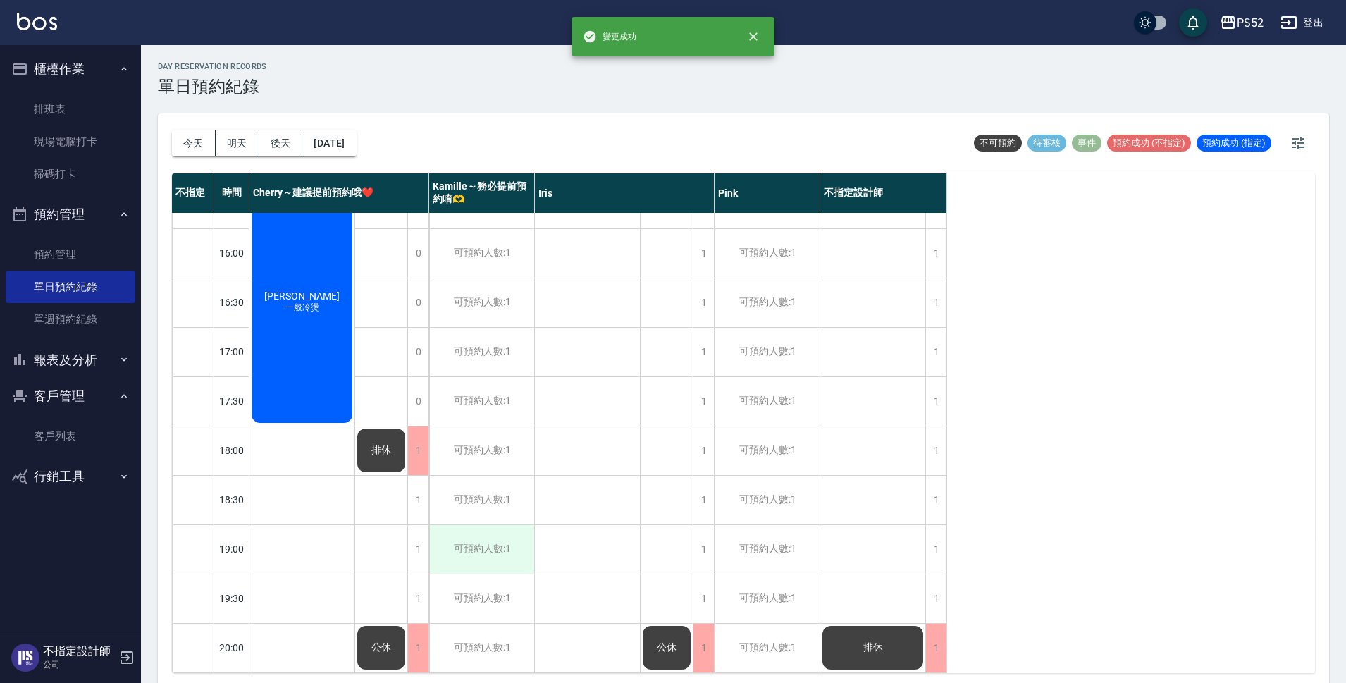
scroll to position [539, 0]
